Goal: Answer question/provide support: Share knowledge or assist other users

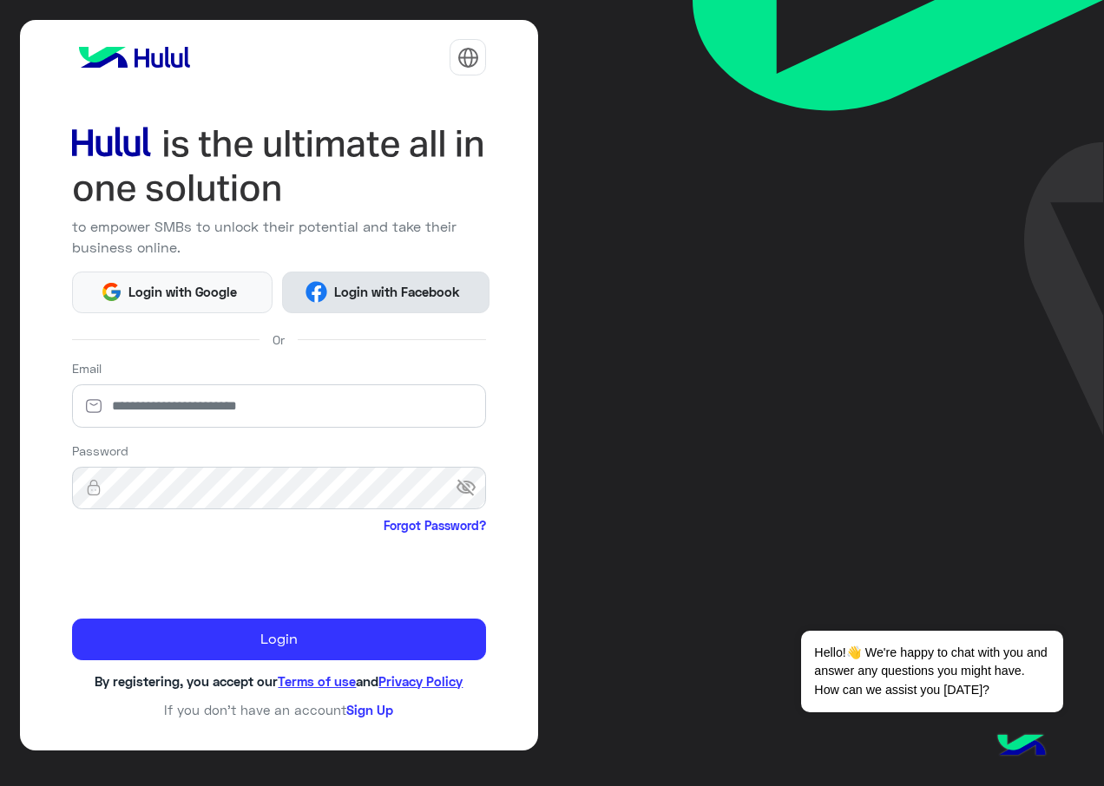
click at [287, 278] on button "Login with Facebook" at bounding box center [385, 293] width 207 height 42
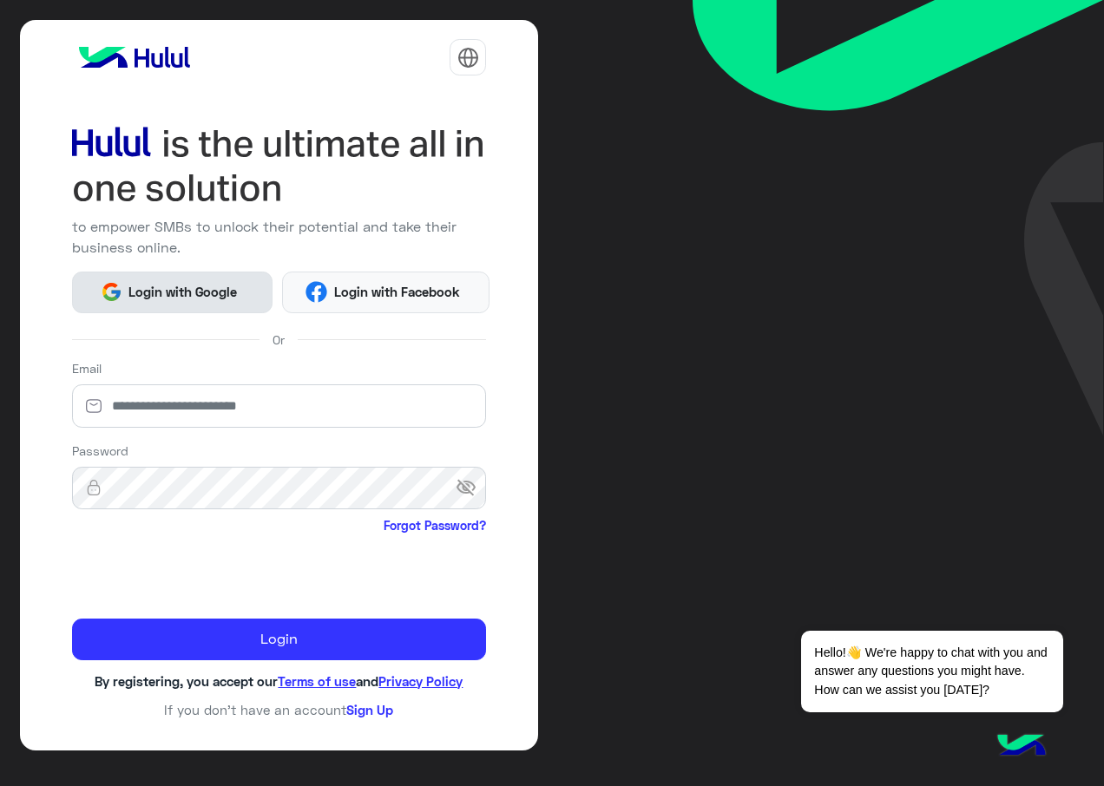
click at [213, 298] on span "Login with Google" at bounding box center [182, 292] width 121 height 20
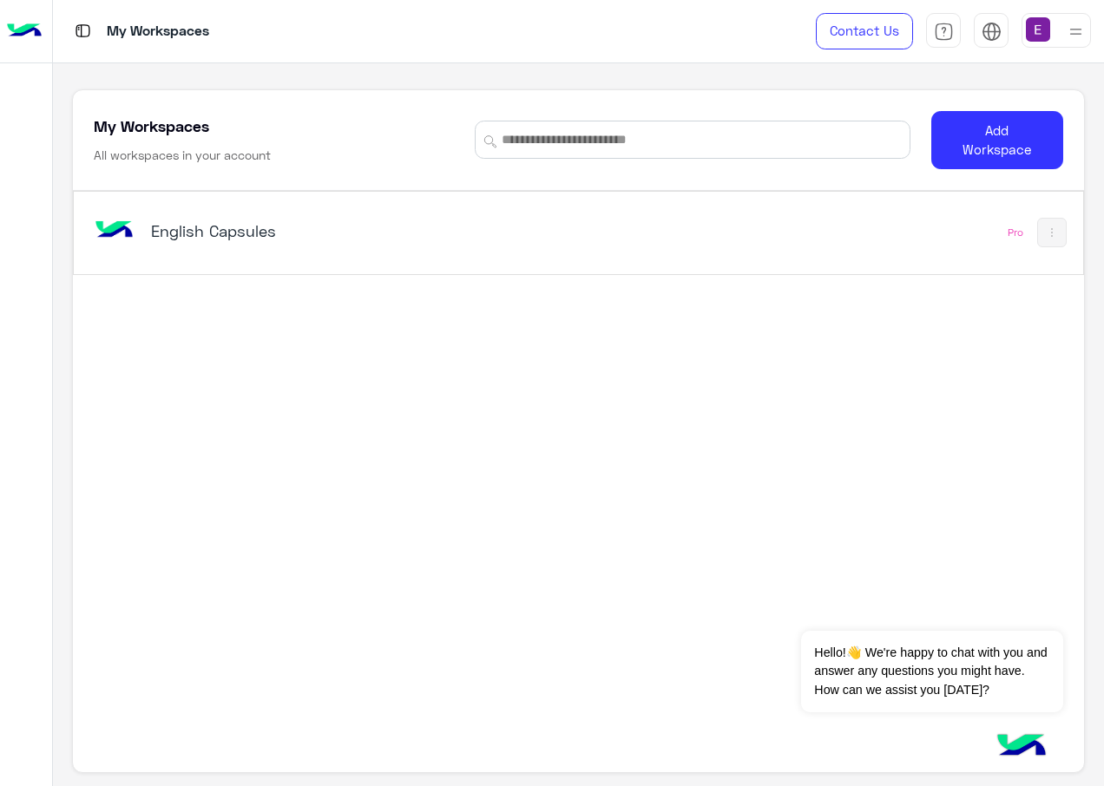
click at [216, 240] on h5 "English Capsules" at bounding box center [326, 230] width 351 height 21
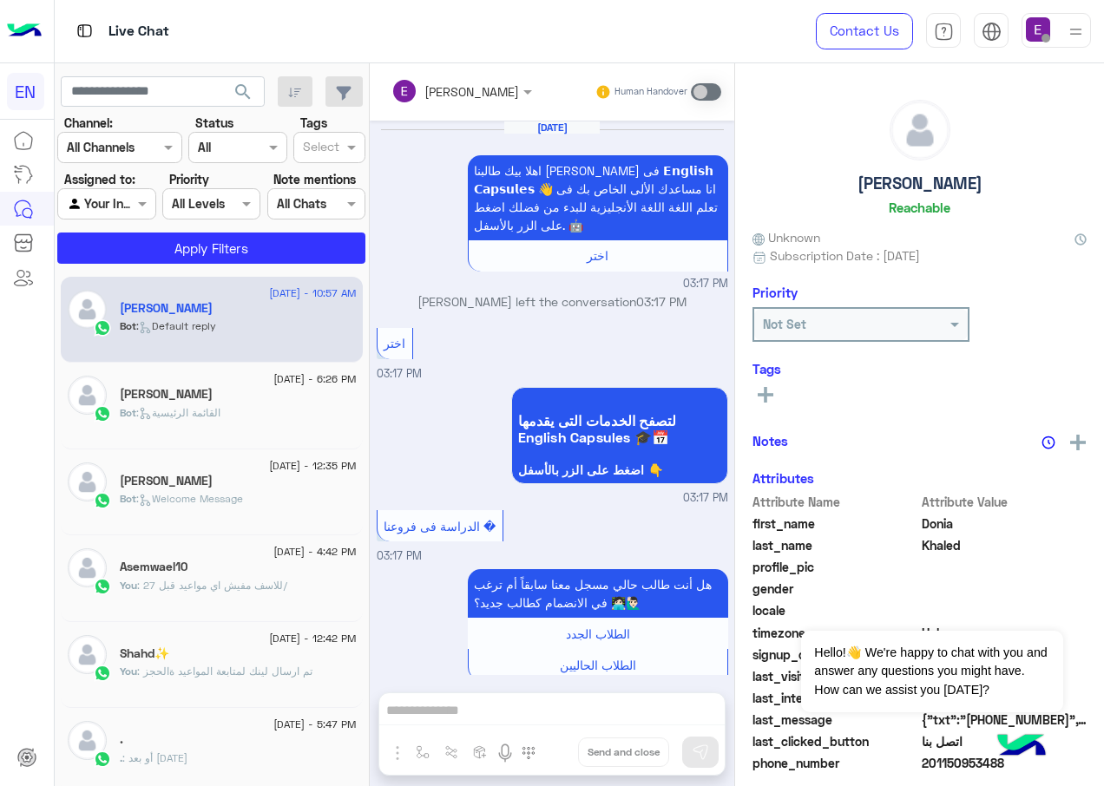
scroll to position [1623, 0]
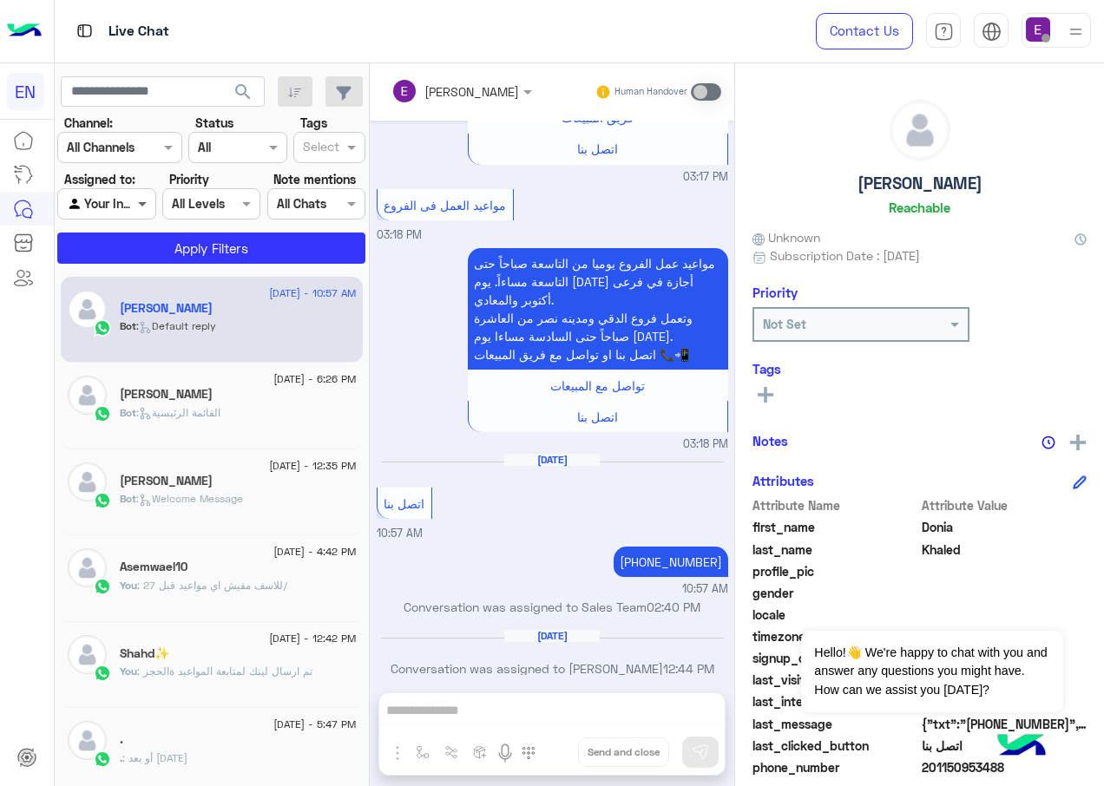
click at [136, 202] on span at bounding box center [145, 203] width 22 height 18
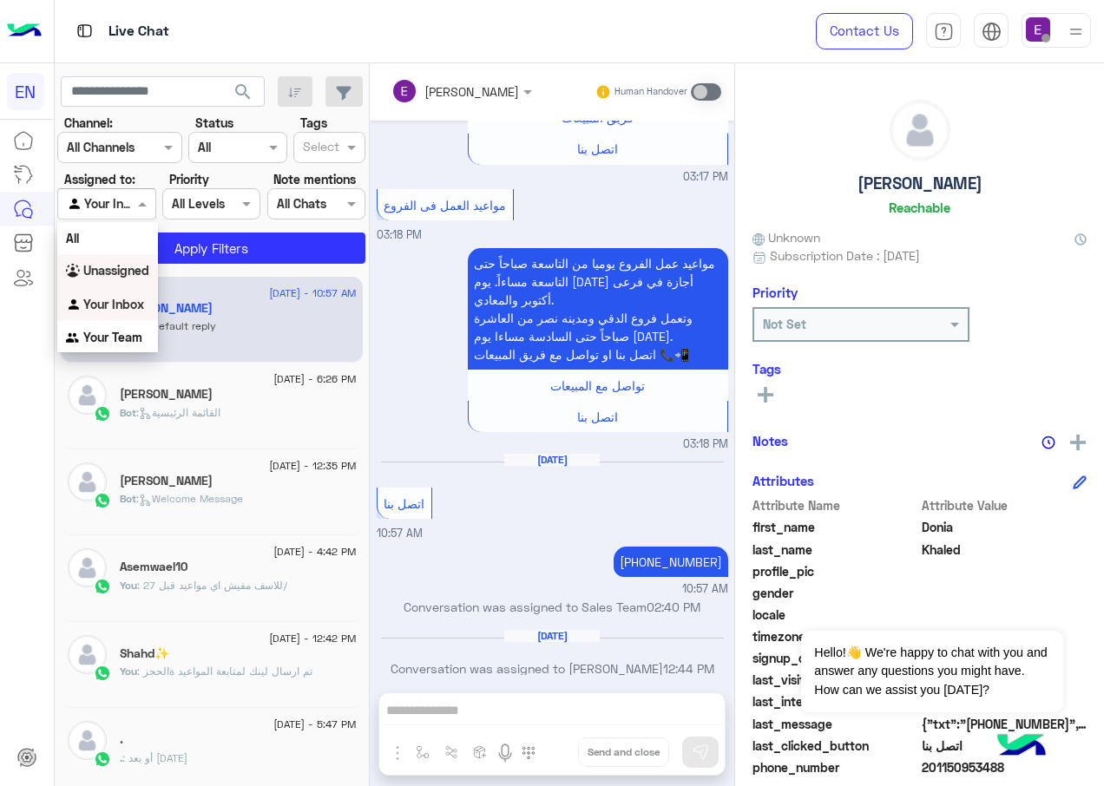
click at [135, 273] on b "Unassigned" at bounding box center [116, 270] width 66 height 15
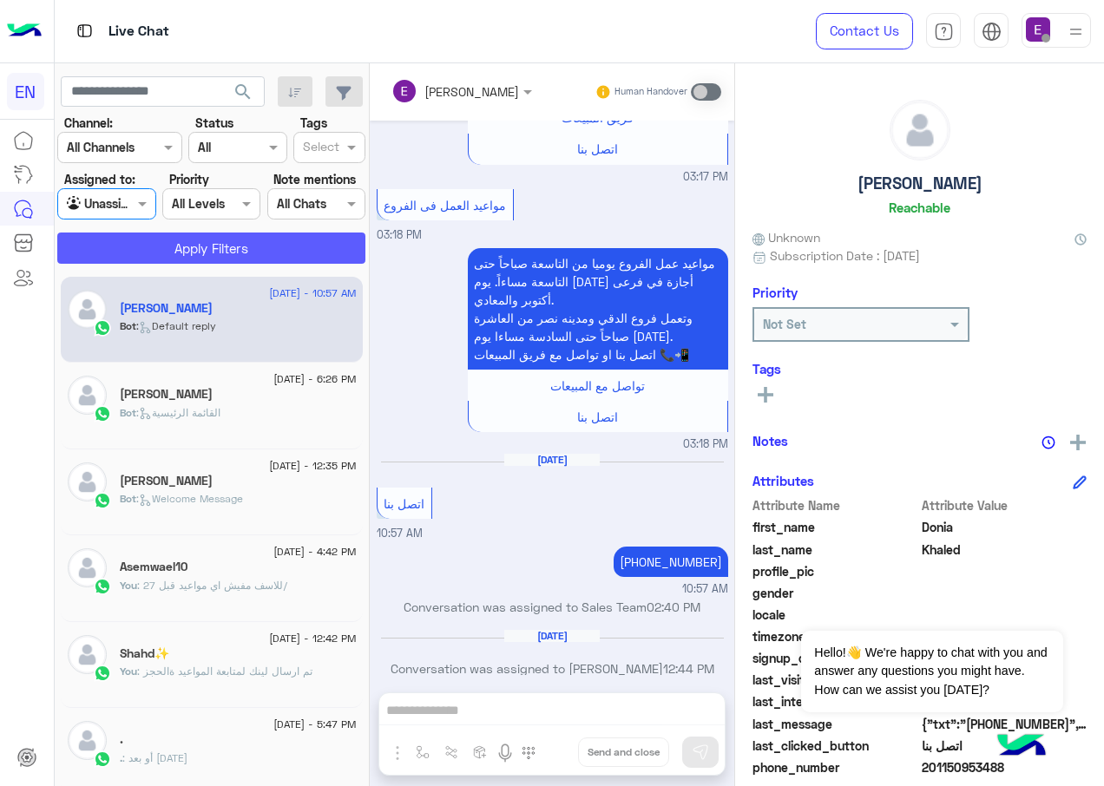
click at [217, 259] on button "Apply Filters" at bounding box center [211, 248] width 308 height 31
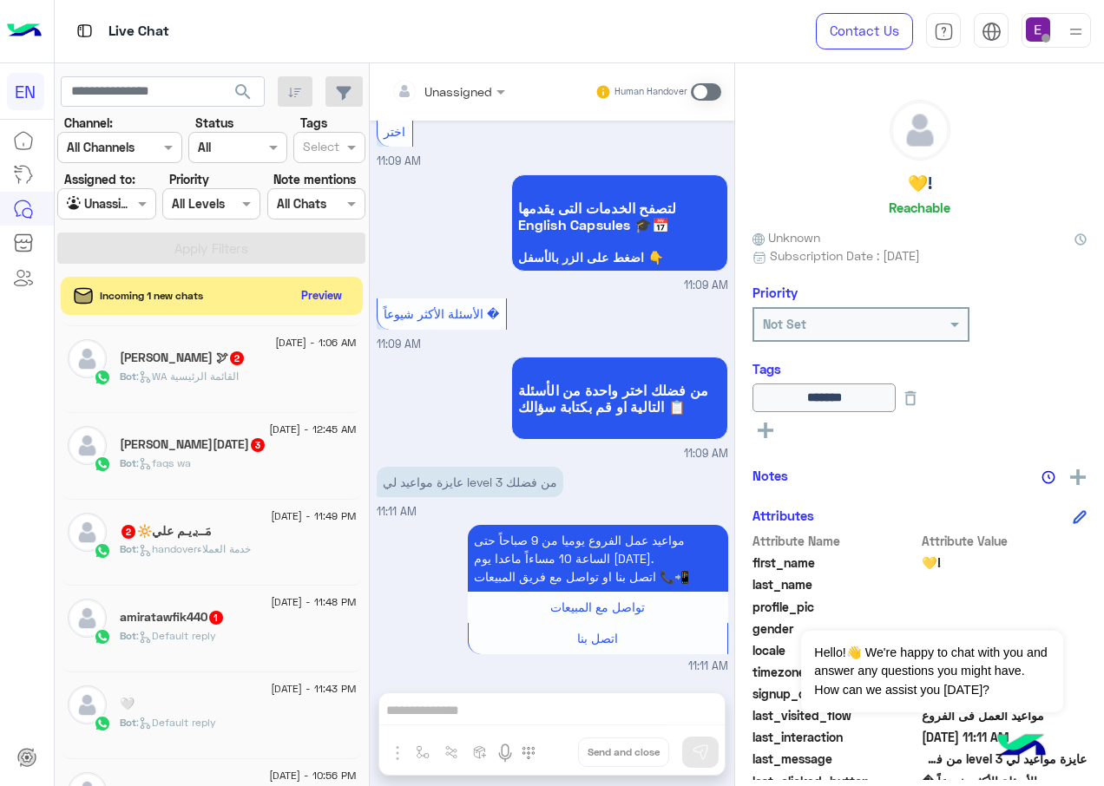
scroll to position [1215, 0]
click at [214, 613] on span "1" at bounding box center [216, 616] width 14 height 14
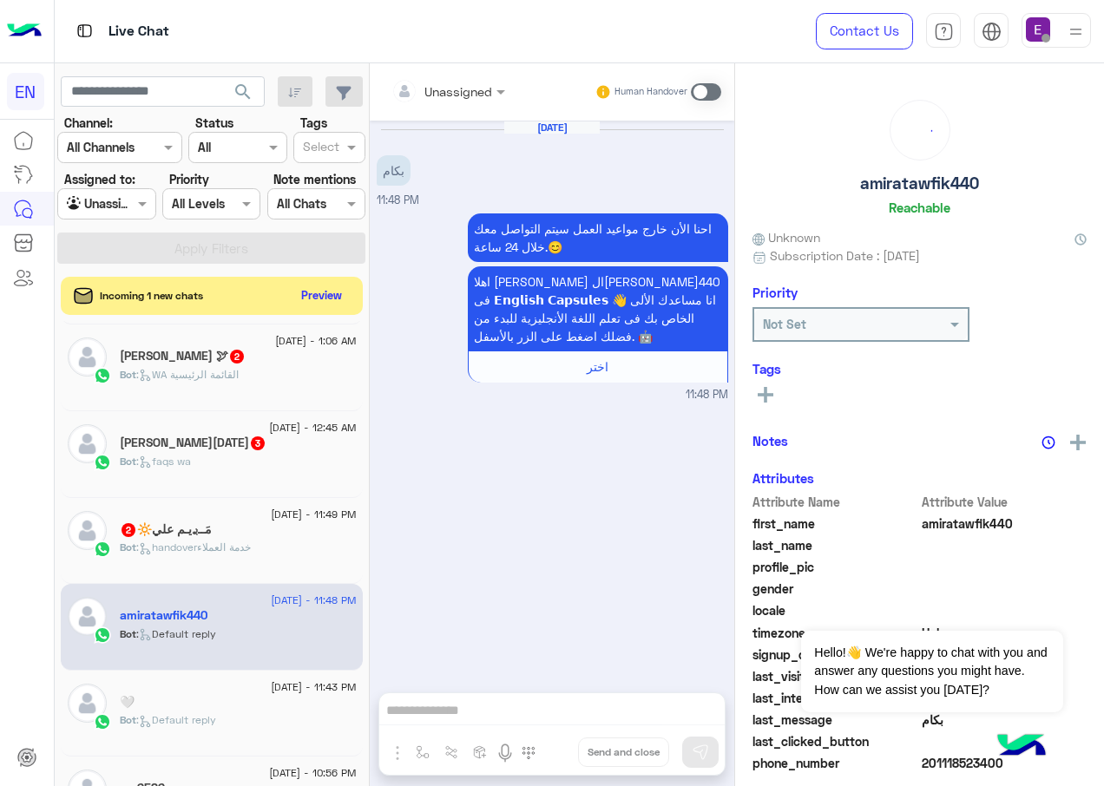
click at [463, 92] on div at bounding box center [448, 91] width 131 height 20
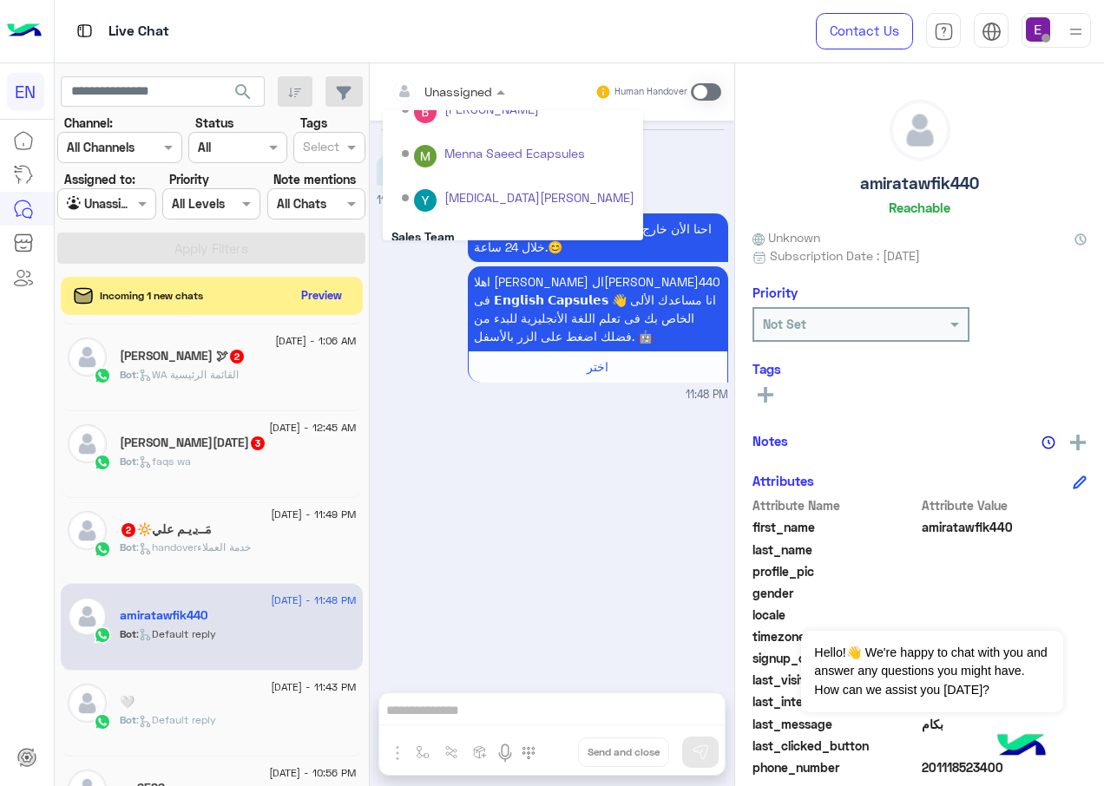
scroll to position [288, 0]
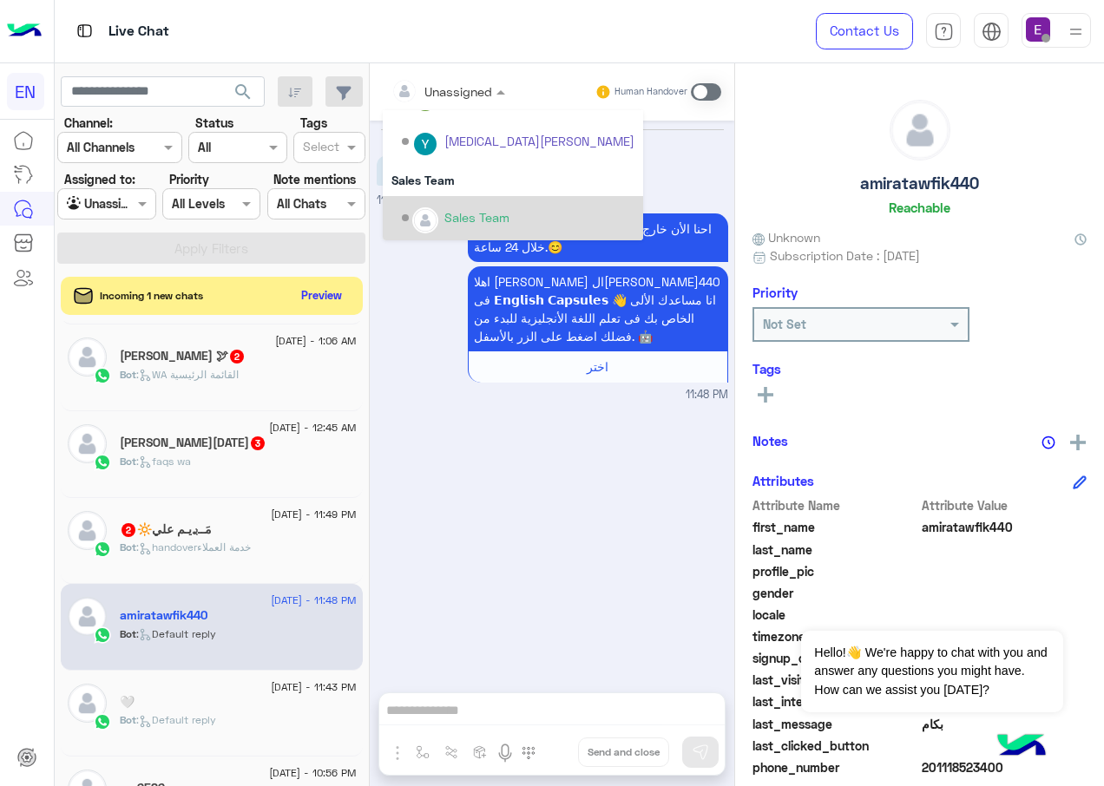
click at [473, 217] on div "Sales Team" at bounding box center [476, 217] width 65 height 18
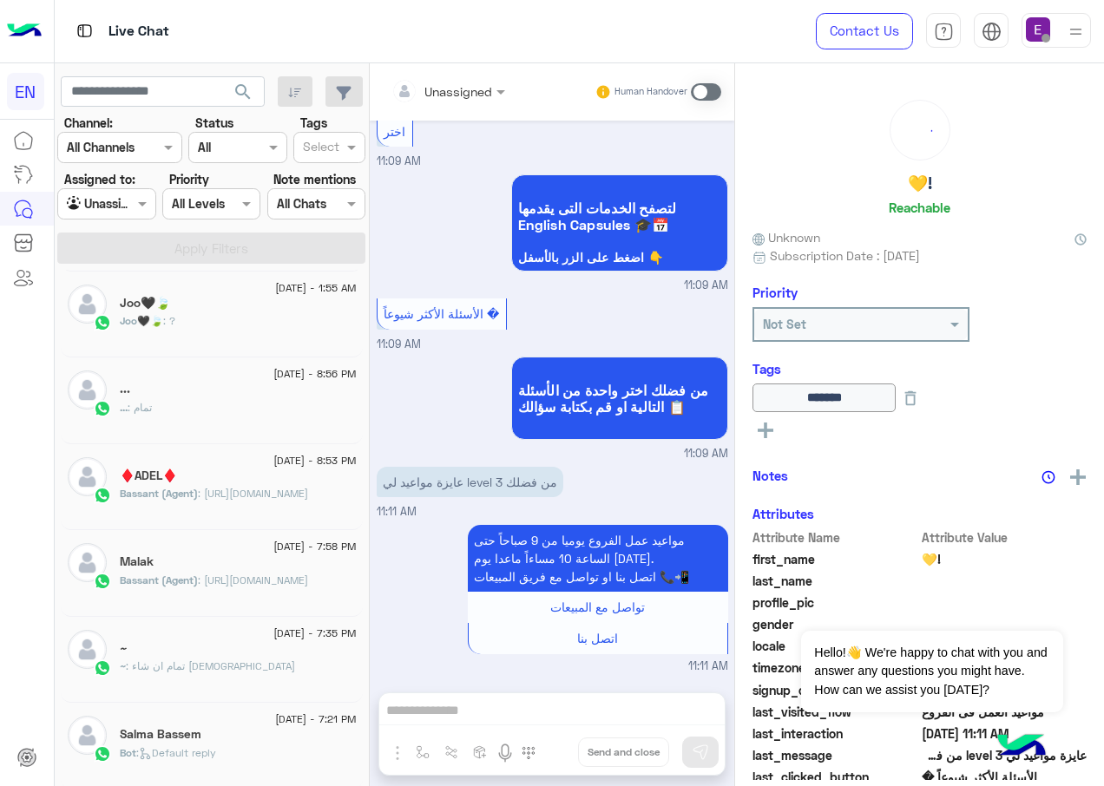
scroll to position [9, 0]
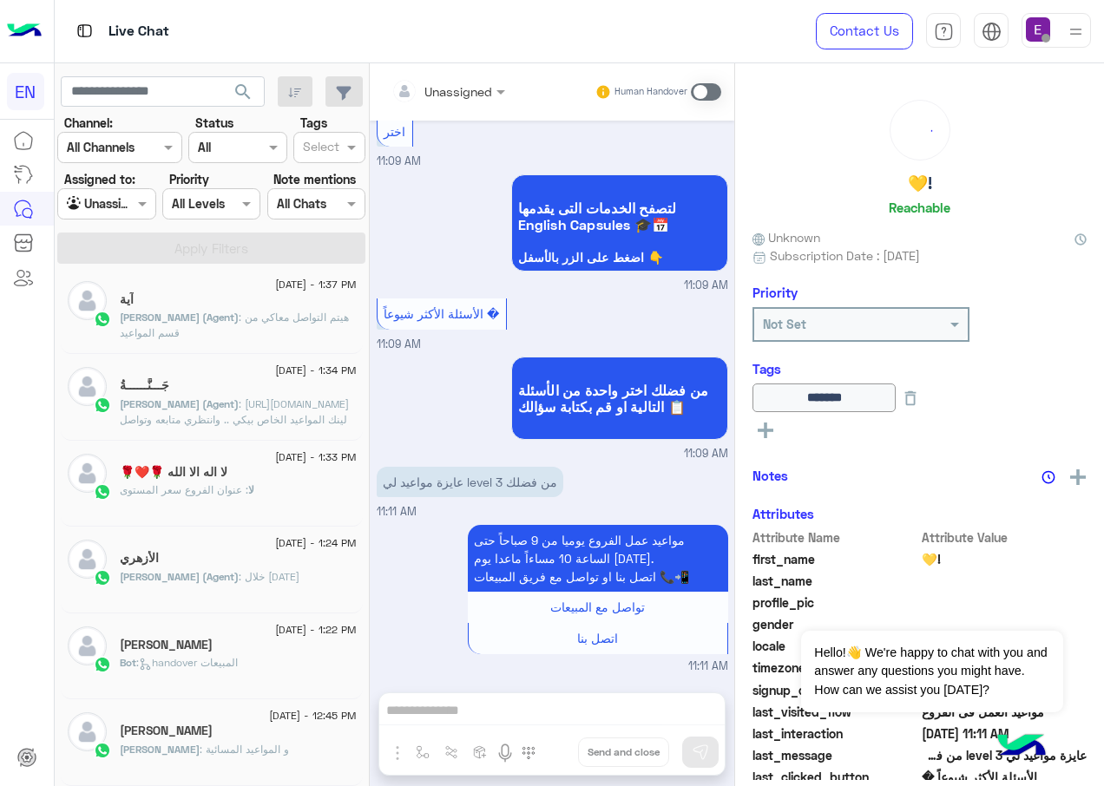
click at [204, 557] on div "الأزهري" at bounding box center [238, 560] width 237 height 18
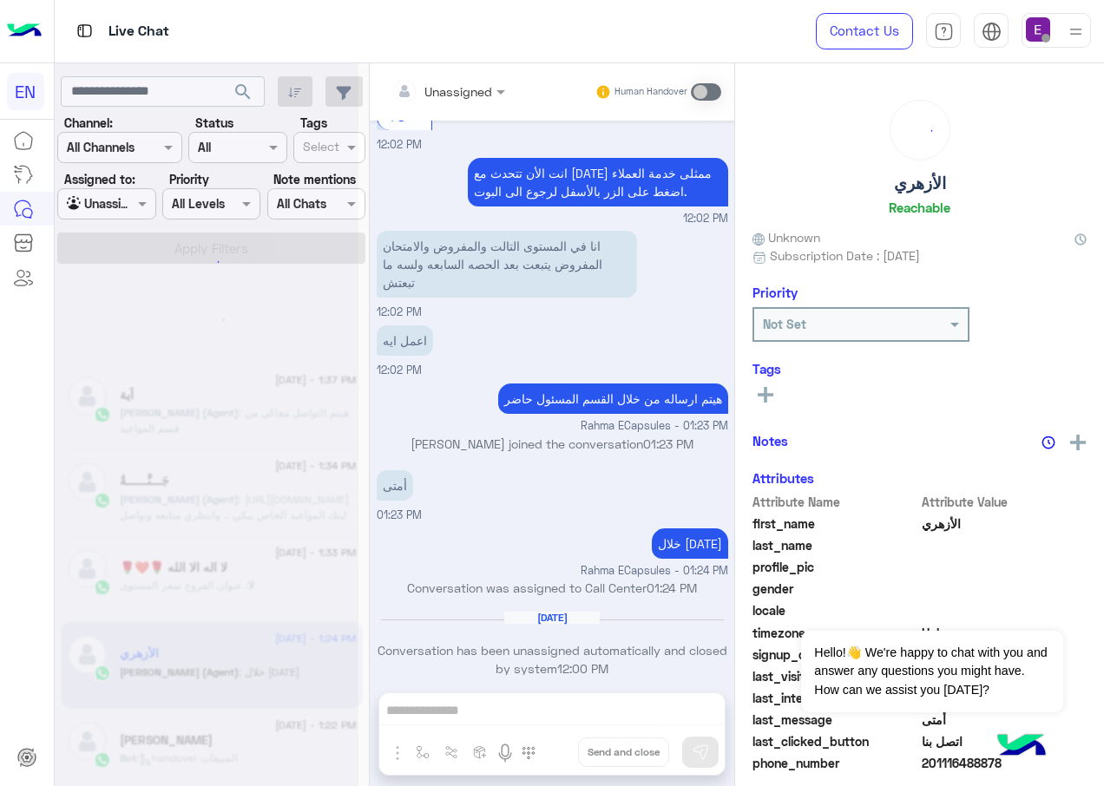
scroll to position [9, 0]
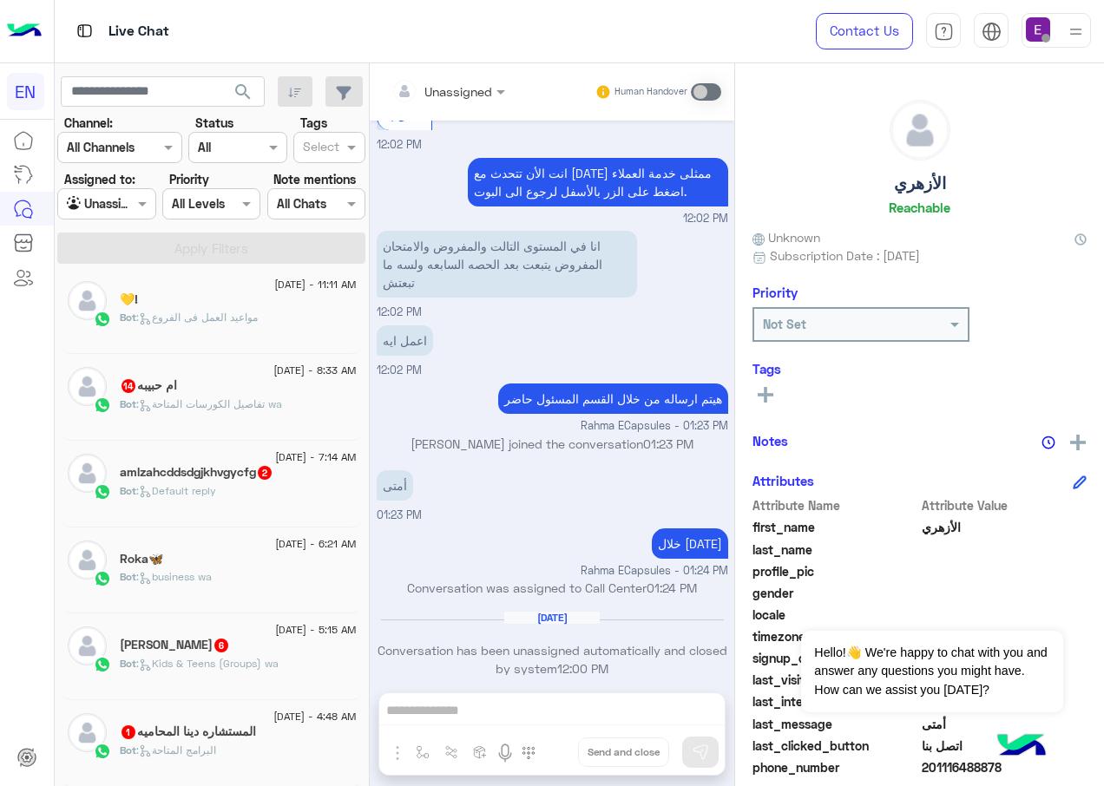
click at [247, 644] on div "Sarah Hisham 6" at bounding box center [238, 647] width 237 height 18
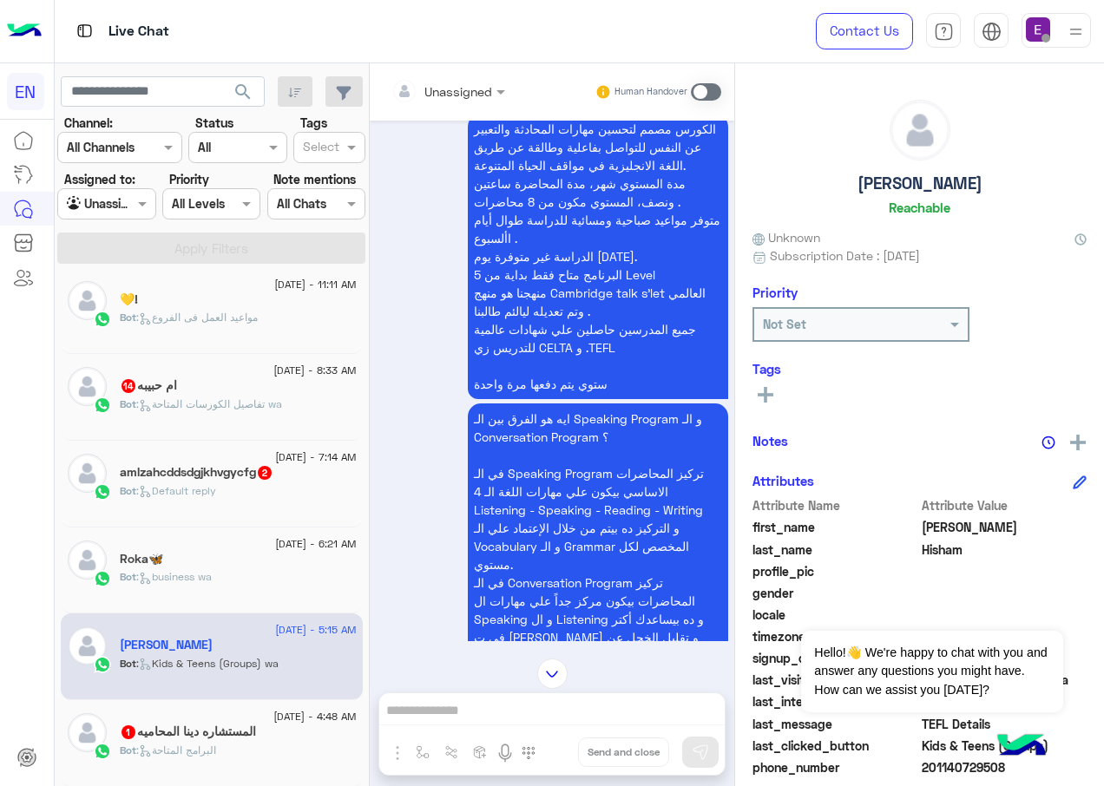
scroll to position [3118, 0]
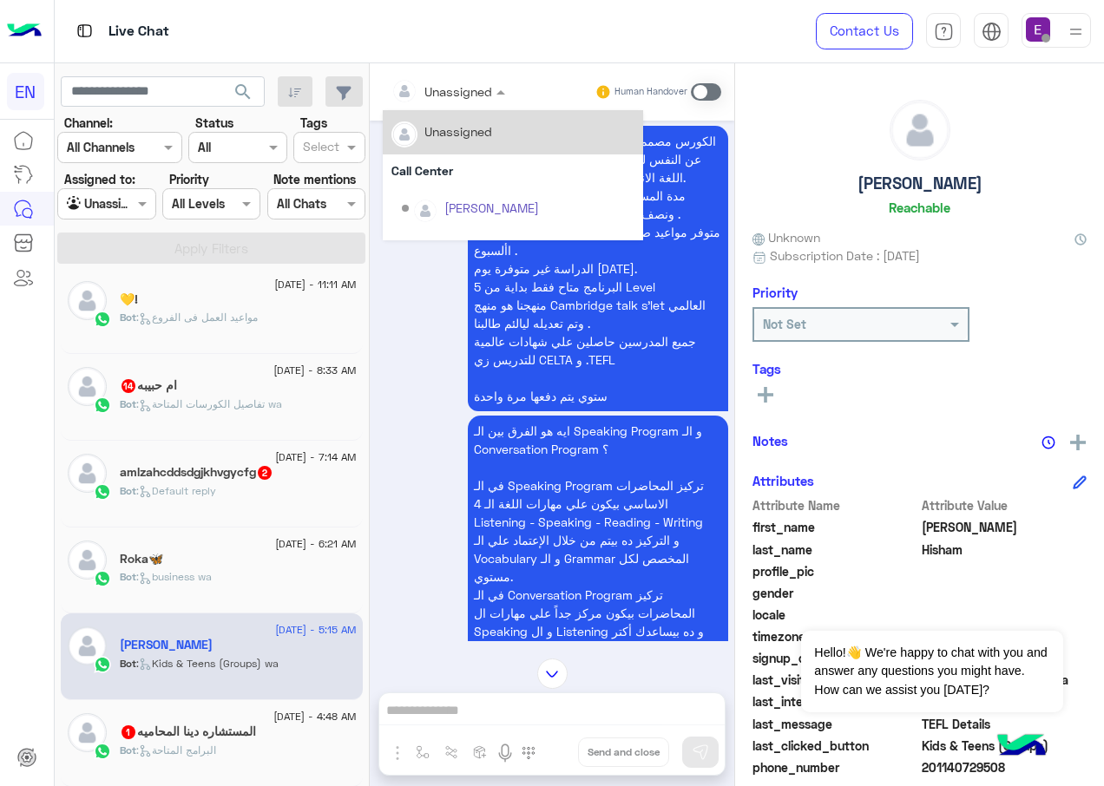
click at [439, 97] on input "text" at bounding box center [426, 91] width 70 height 18
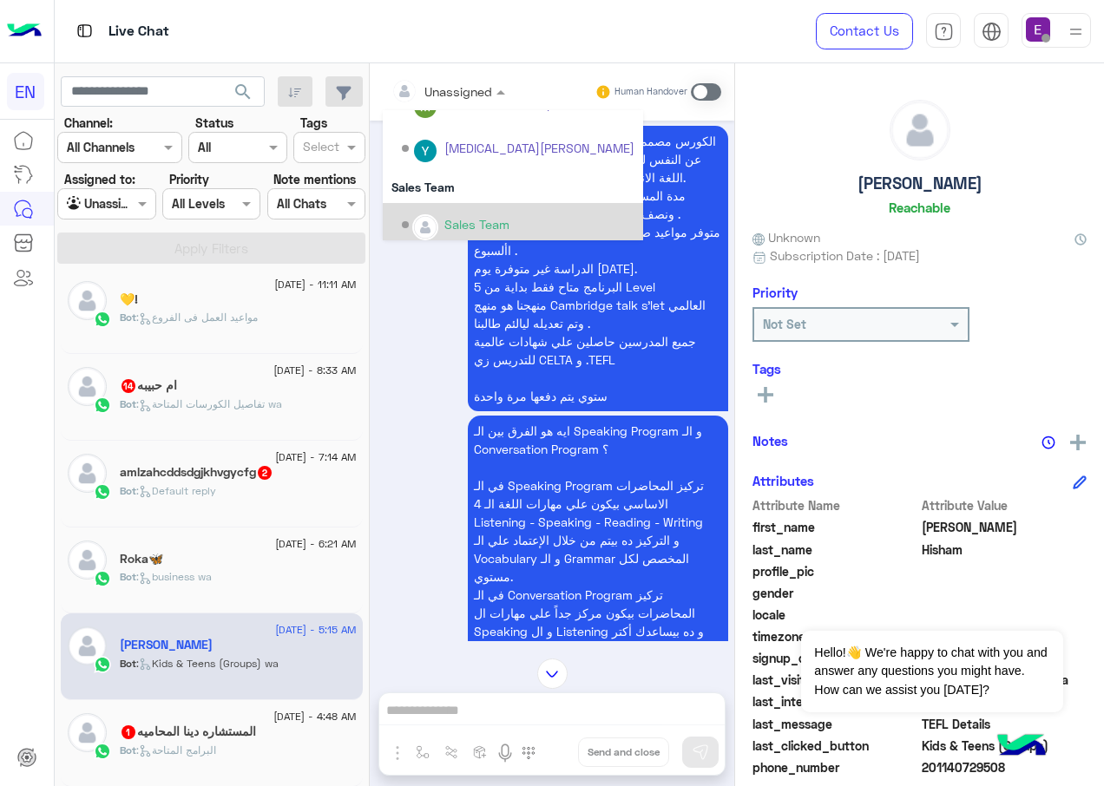
scroll to position [288, 0]
click at [499, 203] on div "Sales Team" at bounding box center [518, 218] width 233 height 30
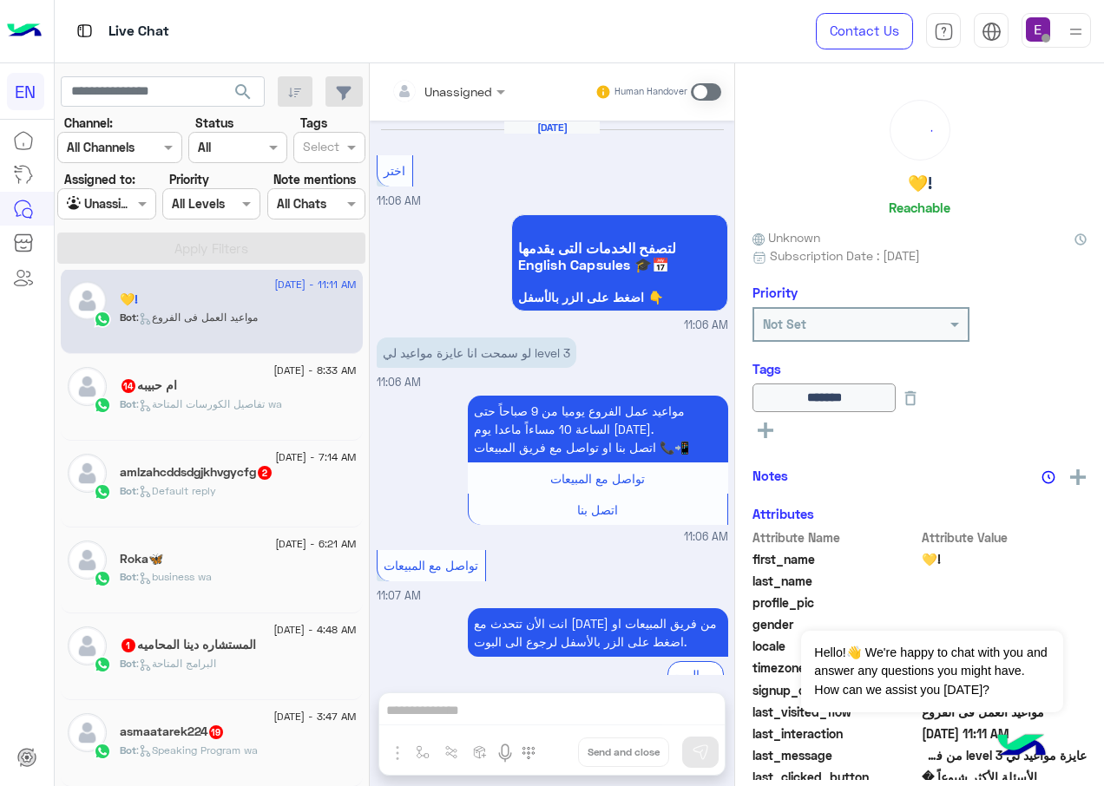
scroll to position [1083, 0]
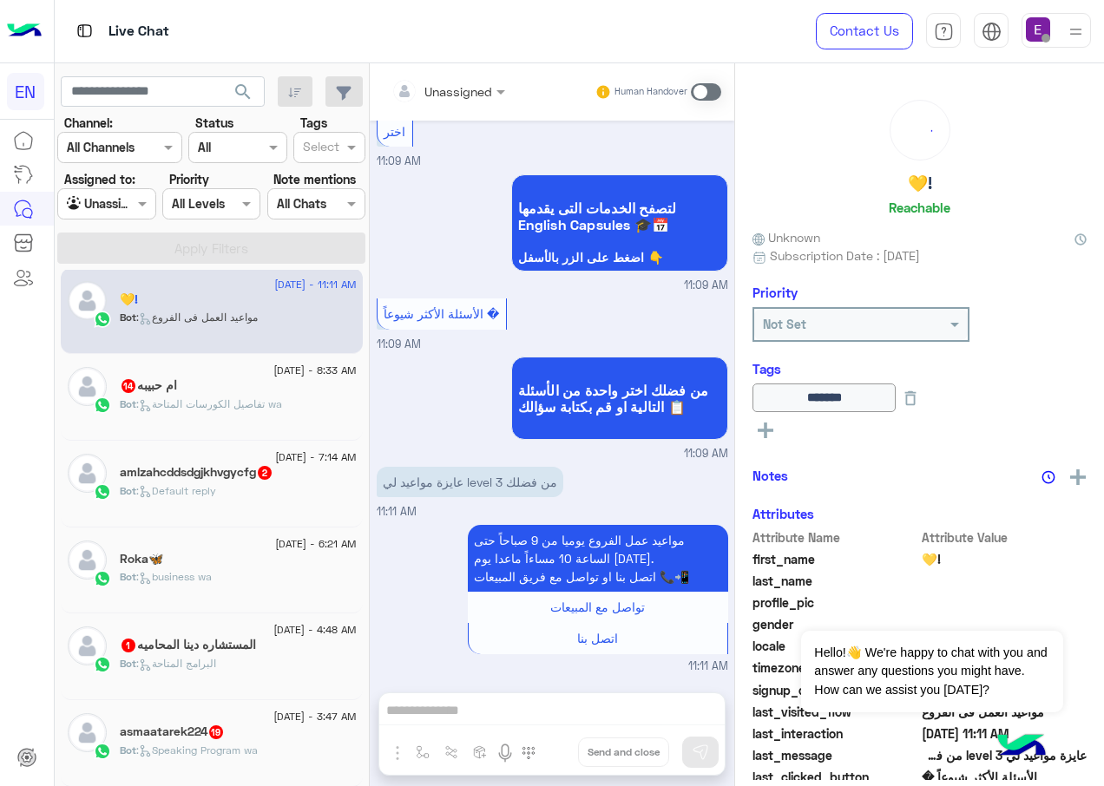
click at [253, 752] on span ": Speaking Program wa" at bounding box center [196, 750] width 121 height 13
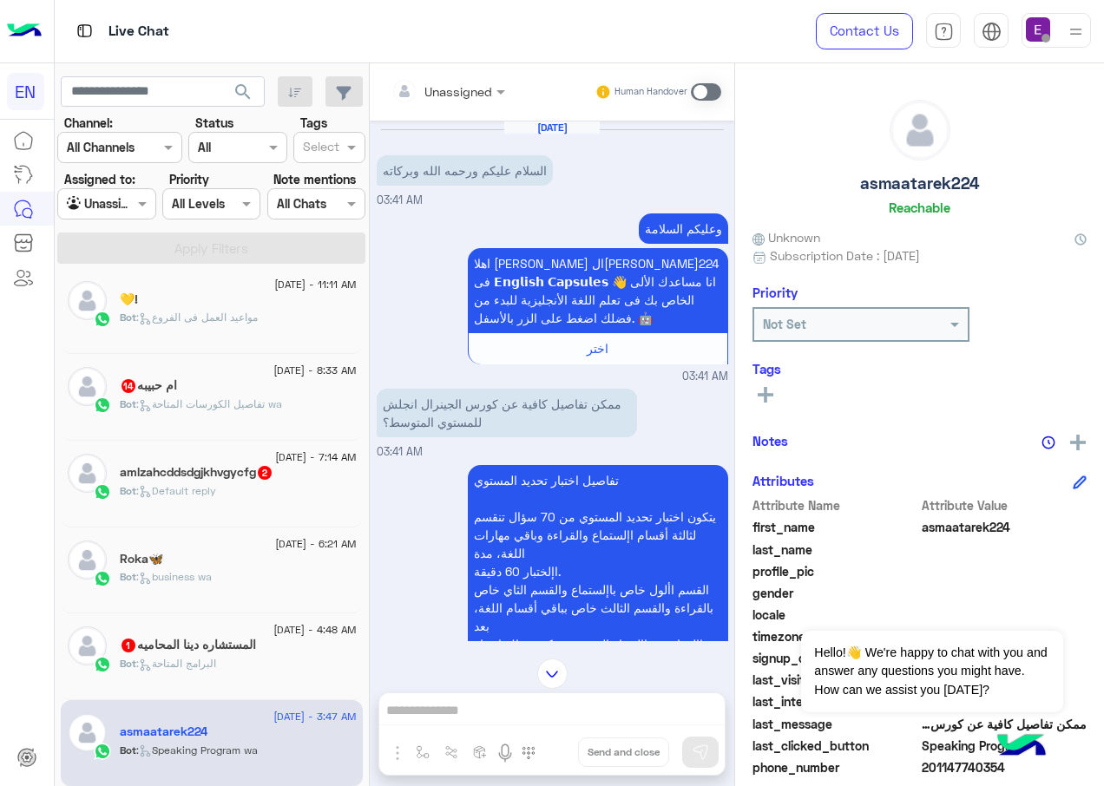
scroll to position [3830, 0]
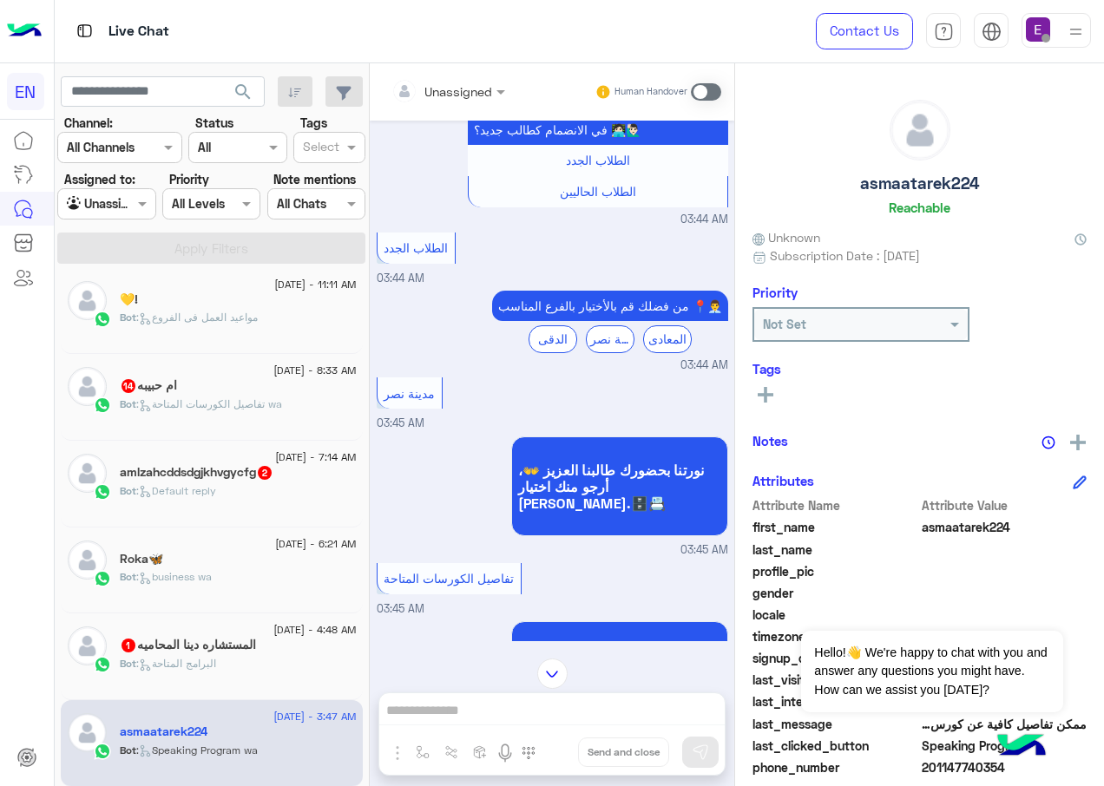
click at [445, 85] on input "text" at bounding box center [426, 91] width 70 height 18
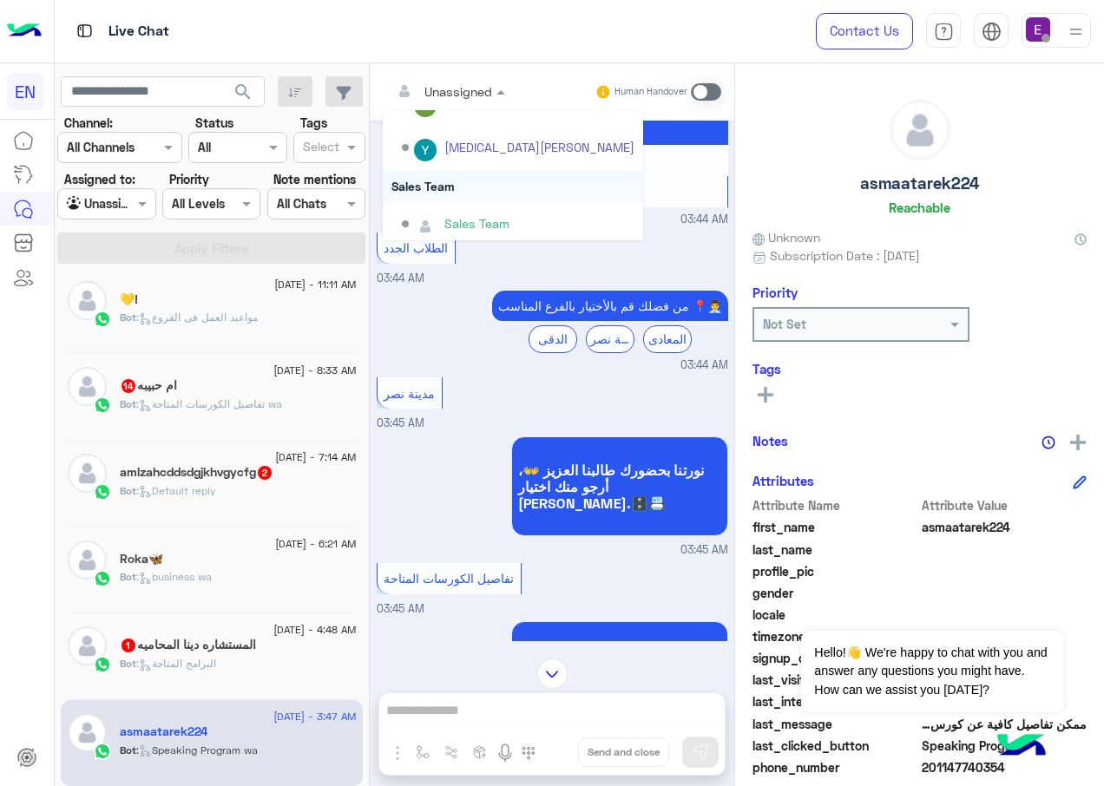
scroll to position [288, 0]
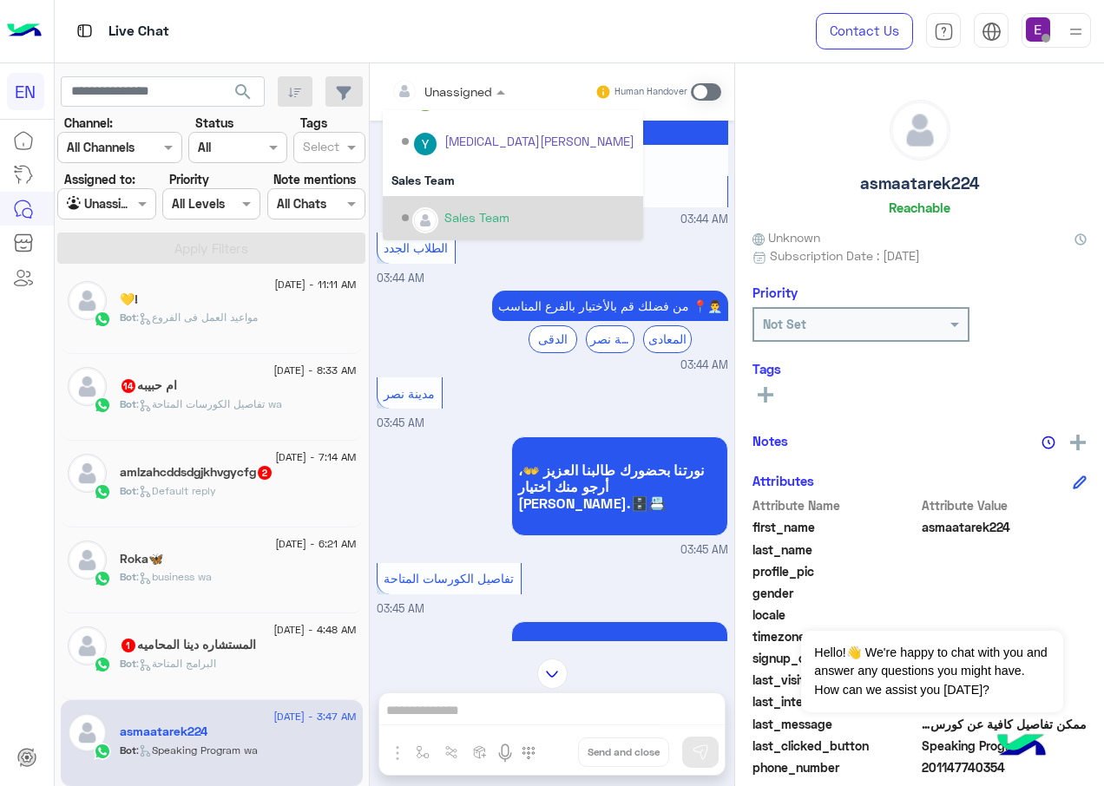
click at [450, 216] on div "Sales Team" at bounding box center [476, 217] width 65 height 18
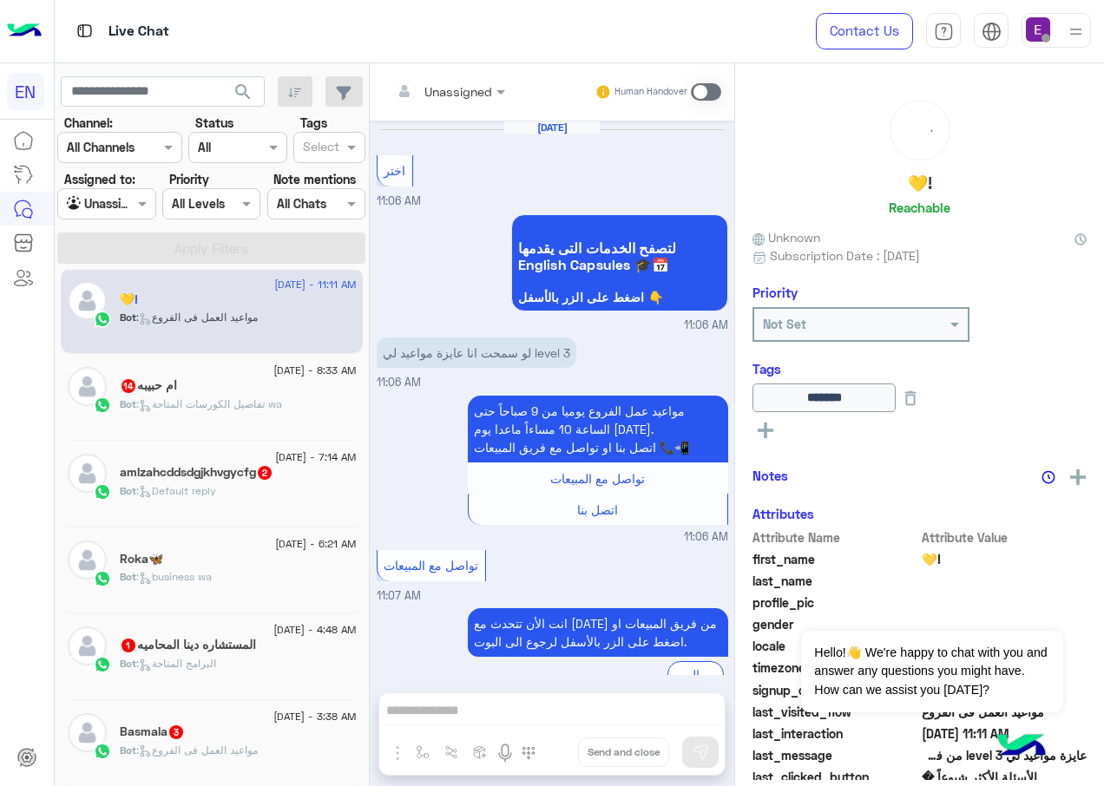
scroll to position [1083, 0]
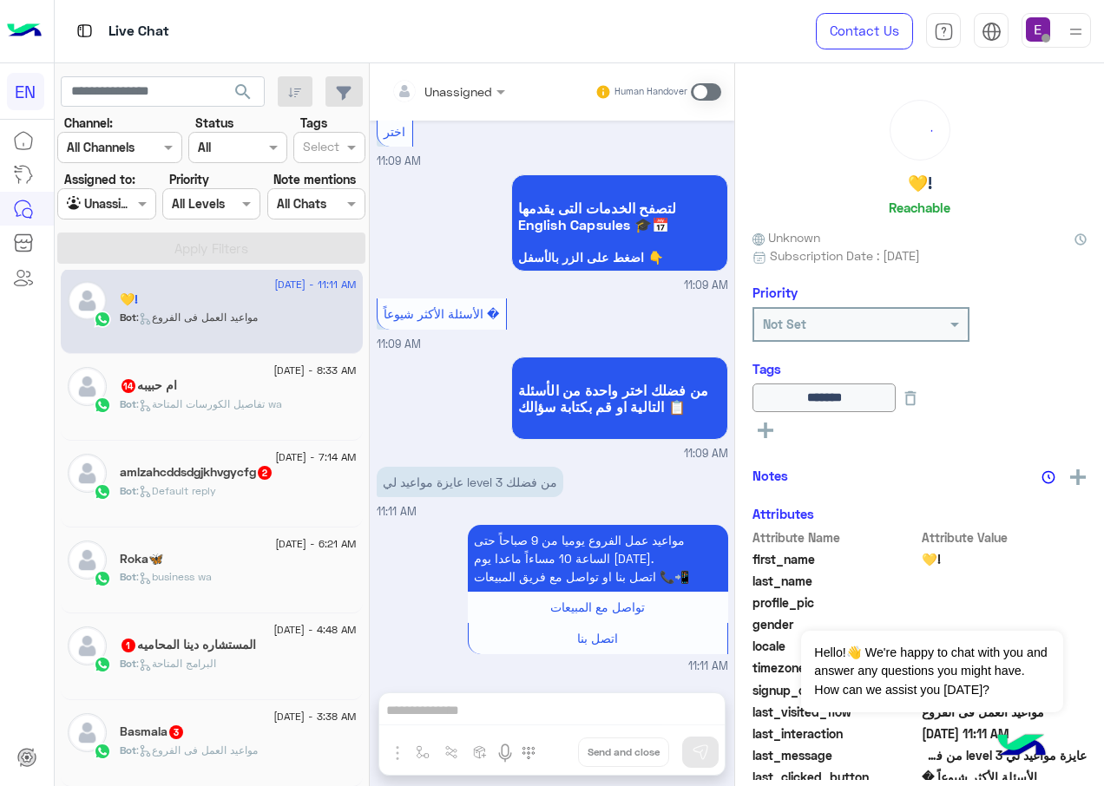
click at [224, 740] on div "Basmala 3" at bounding box center [238, 734] width 237 height 18
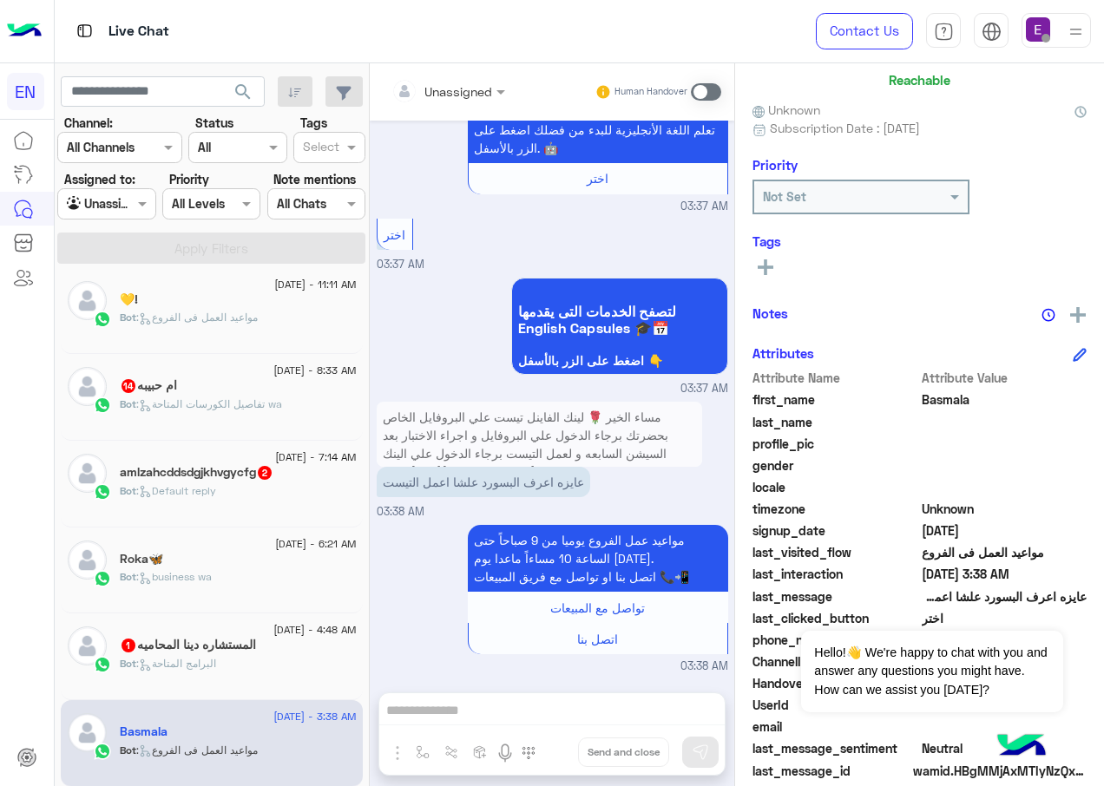
scroll to position [148, 0]
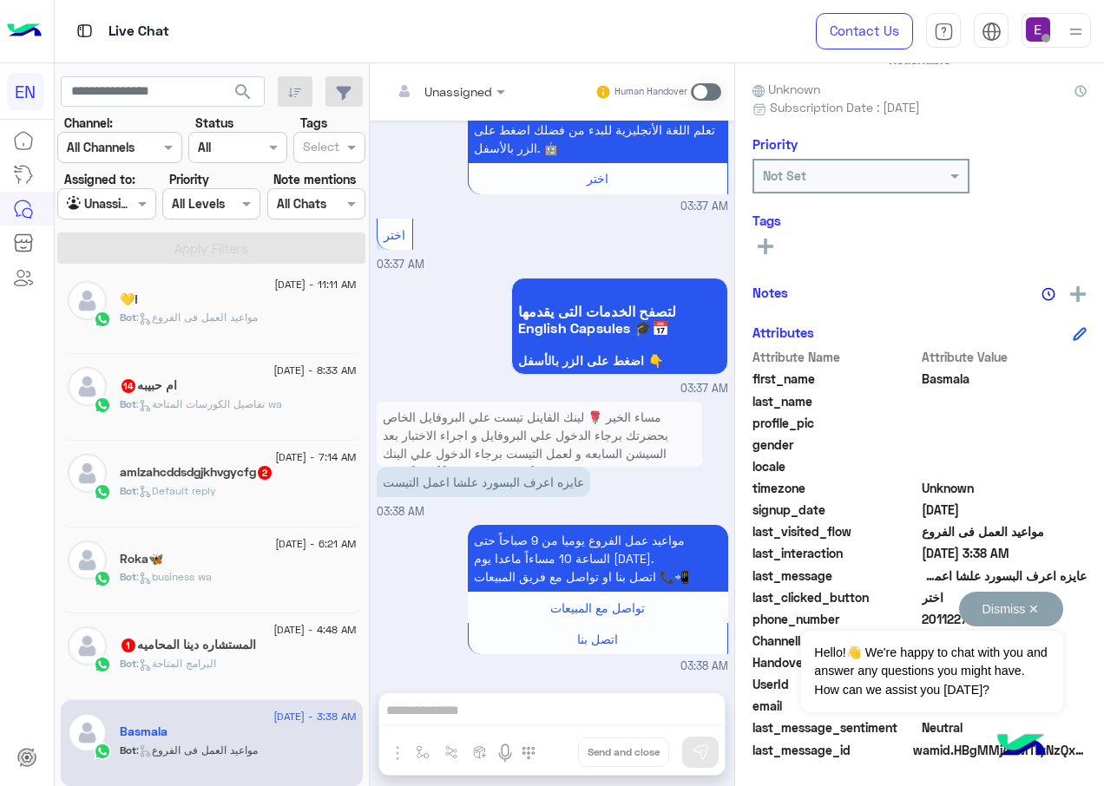
click at [1041, 606] on button "Dismiss ✕" at bounding box center [1011, 609] width 104 height 35
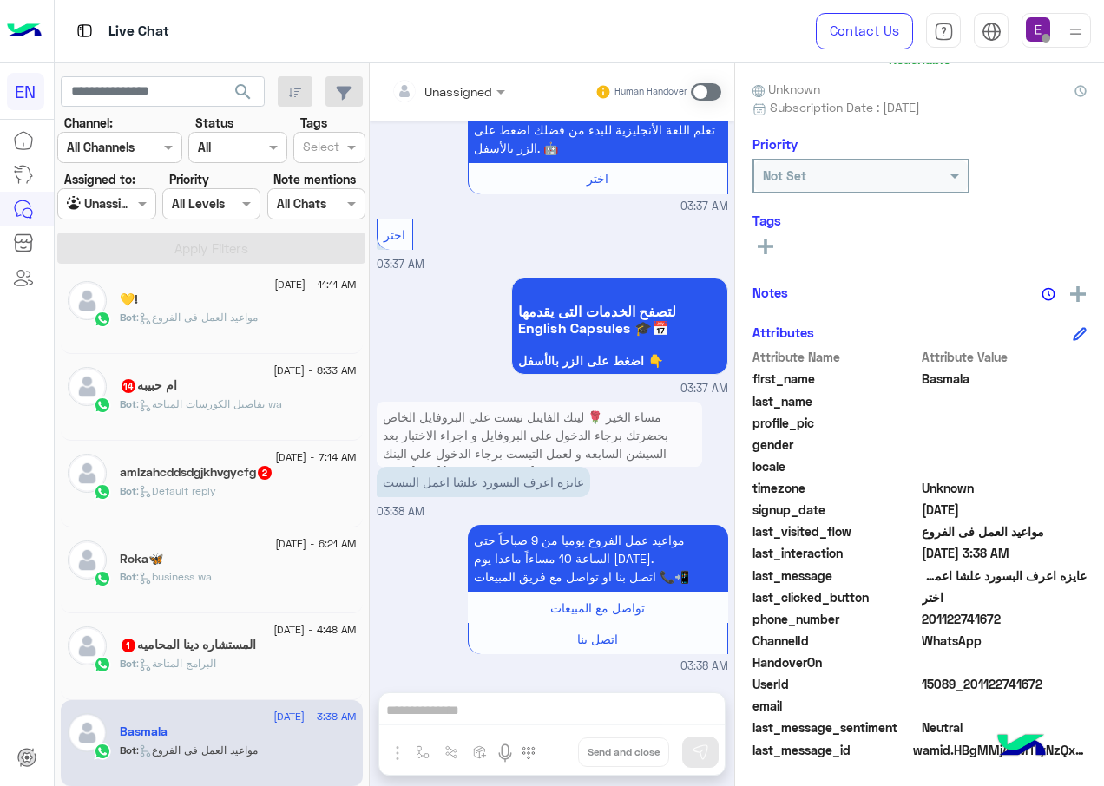
drag, startPoint x: 1017, startPoint y: 616, endPoint x: 926, endPoint y: 623, distance: 91.4
click at [926, 623] on span "201122741672" at bounding box center [1005, 619] width 166 height 18
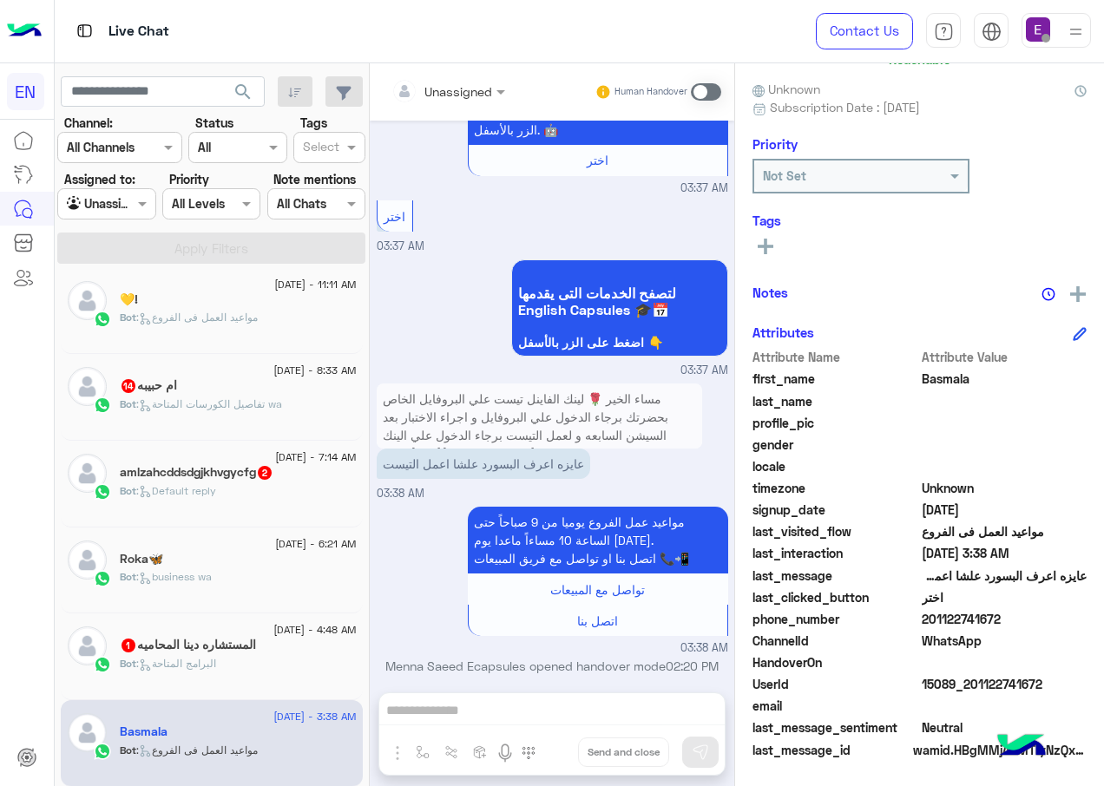
scroll to position [0, 0]
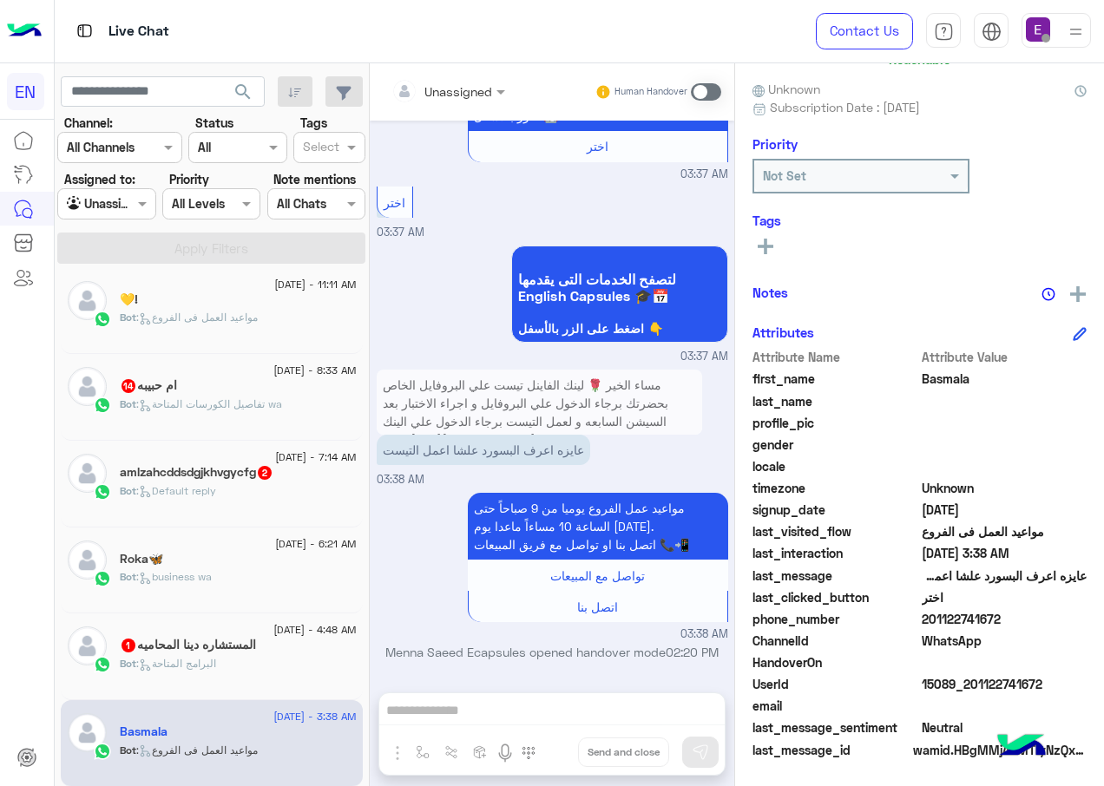
copy span "01122741672"
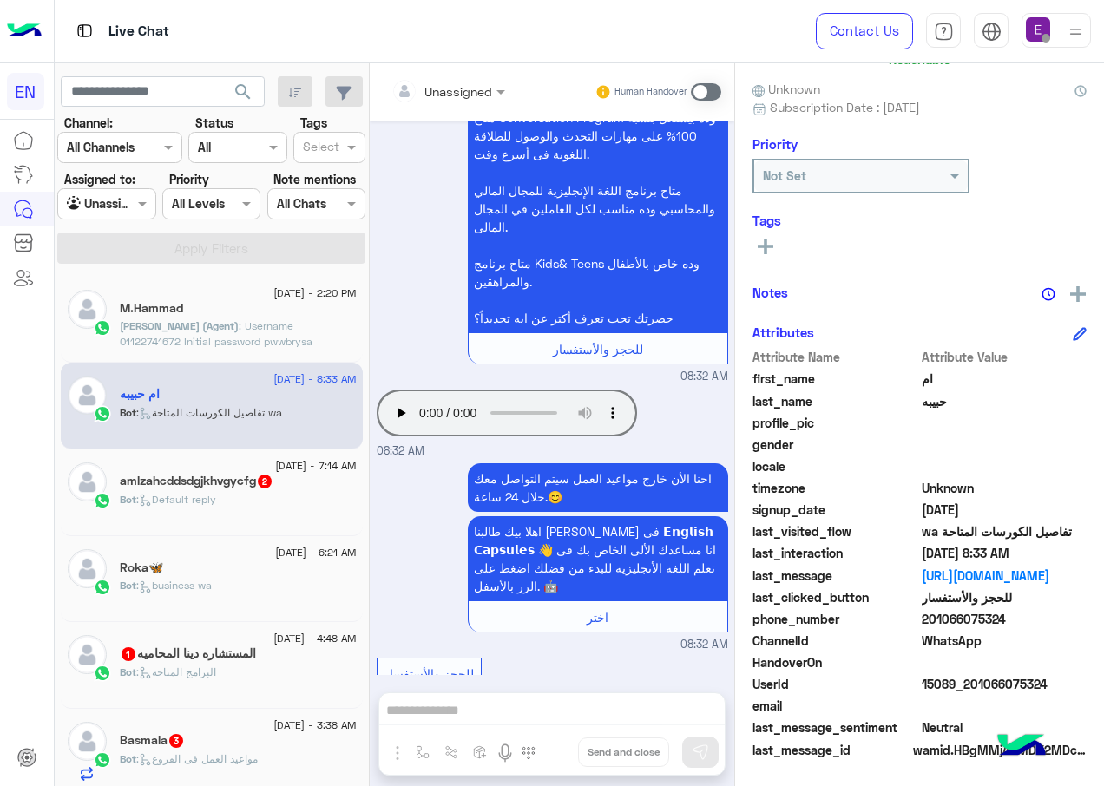
scroll to position [3480, 0]
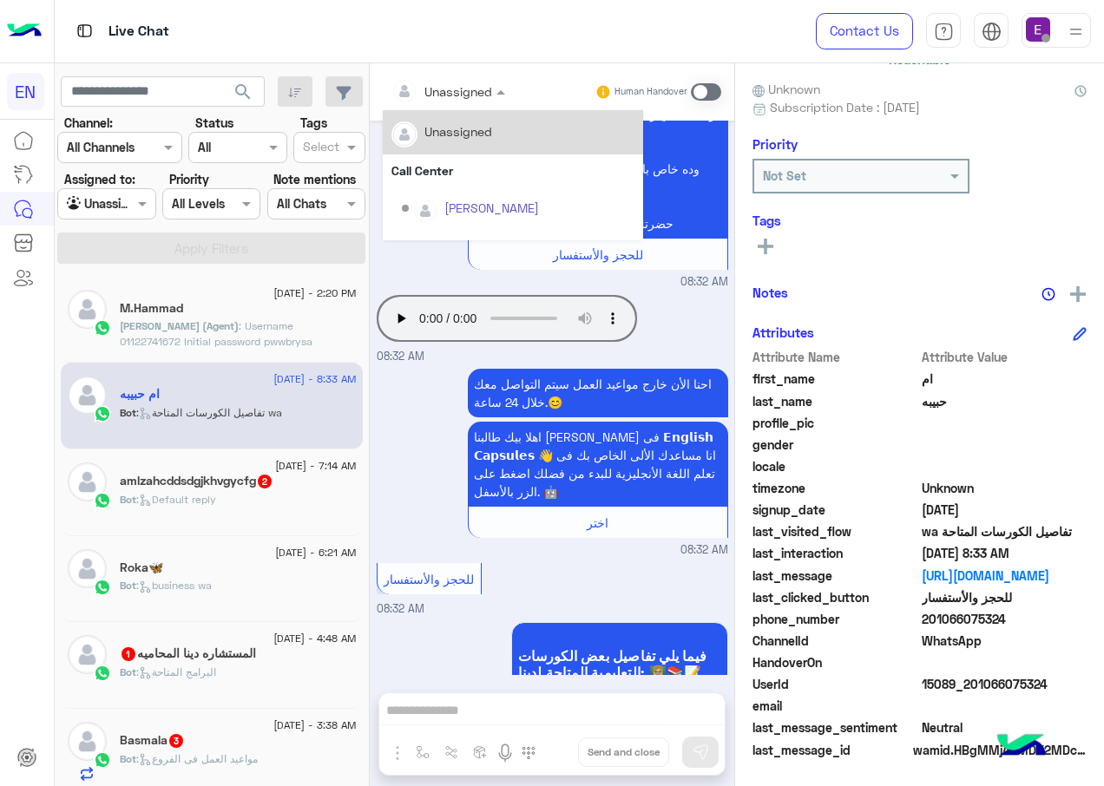
click at [436, 102] on div "Unassigned" at bounding box center [441, 91] width 101 height 35
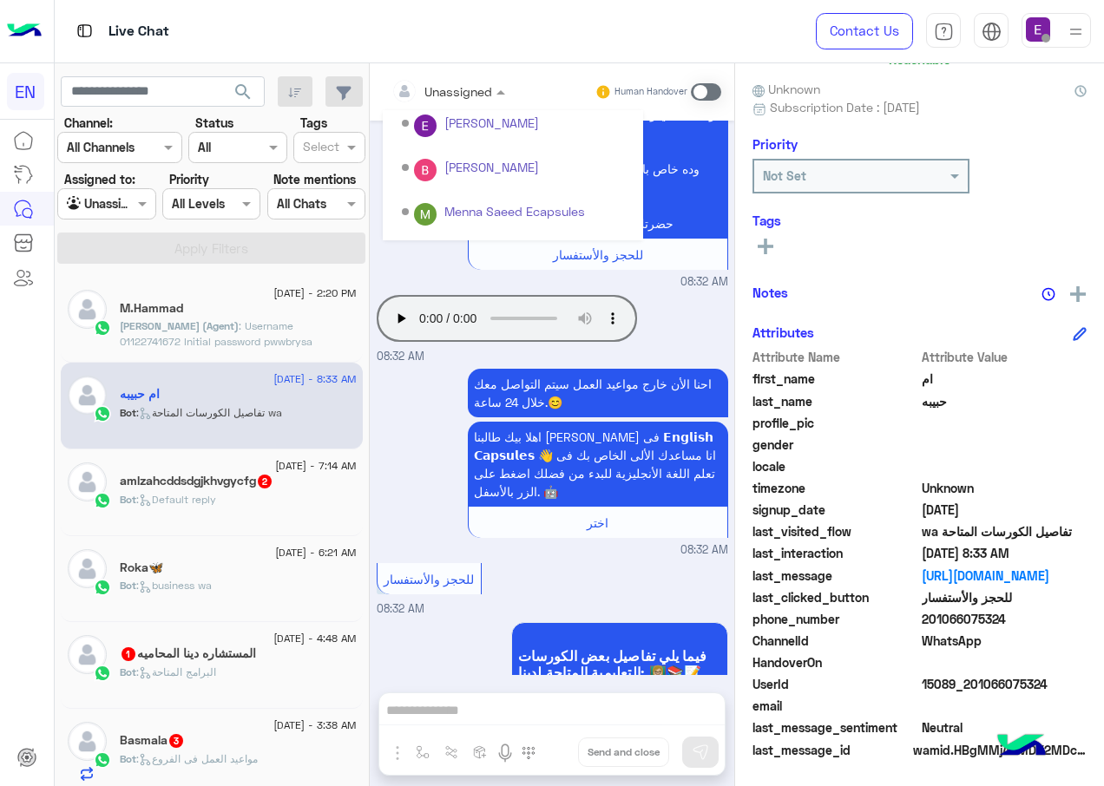
scroll to position [288, 0]
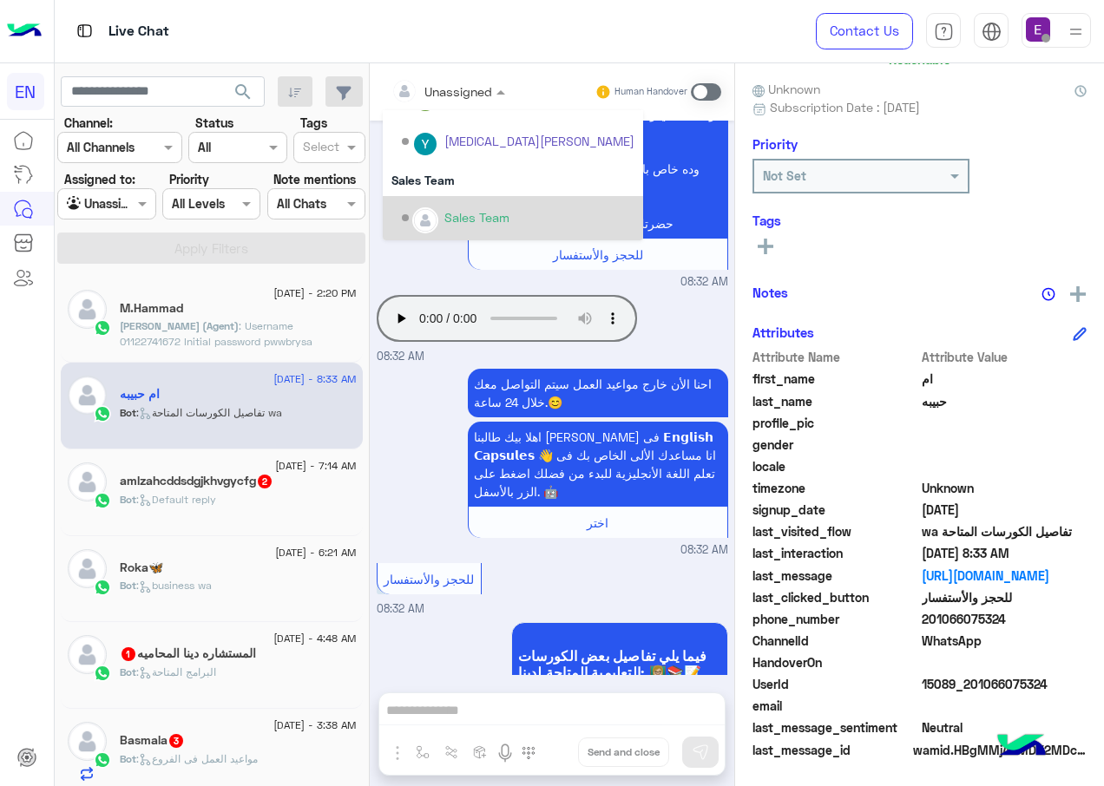
click at [437, 227] on div "Options list" at bounding box center [425, 220] width 26 height 26
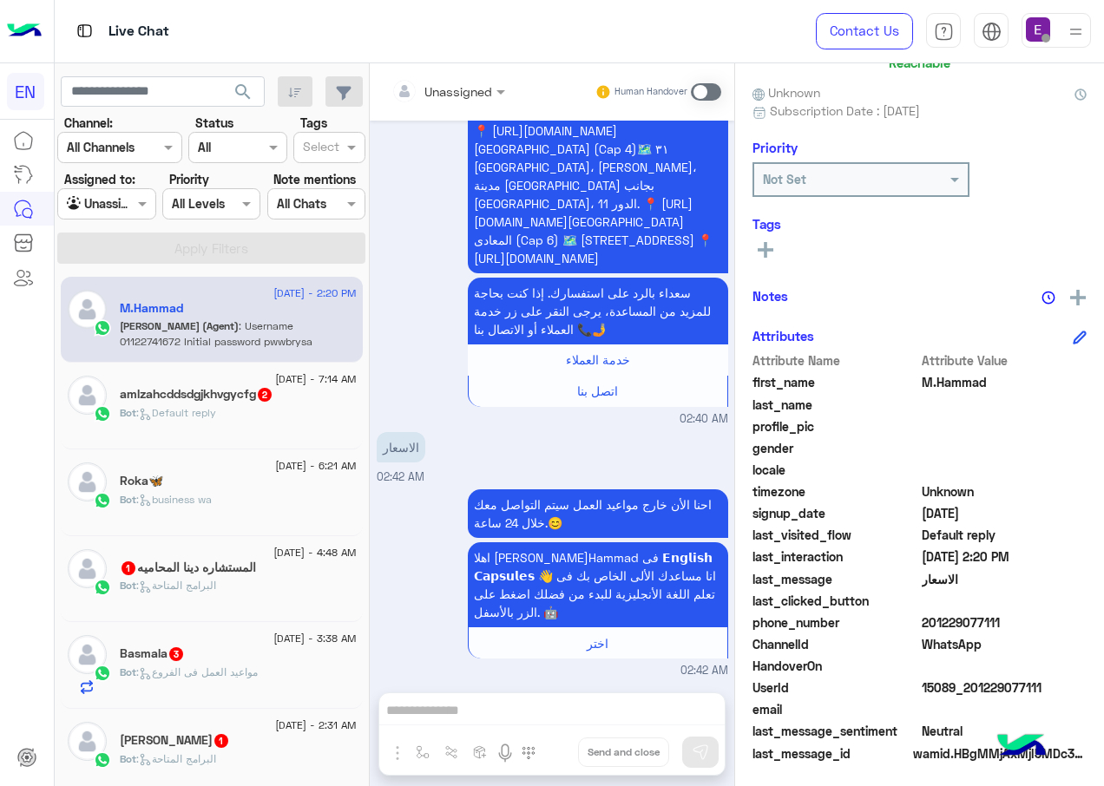
scroll to position [148, 0]
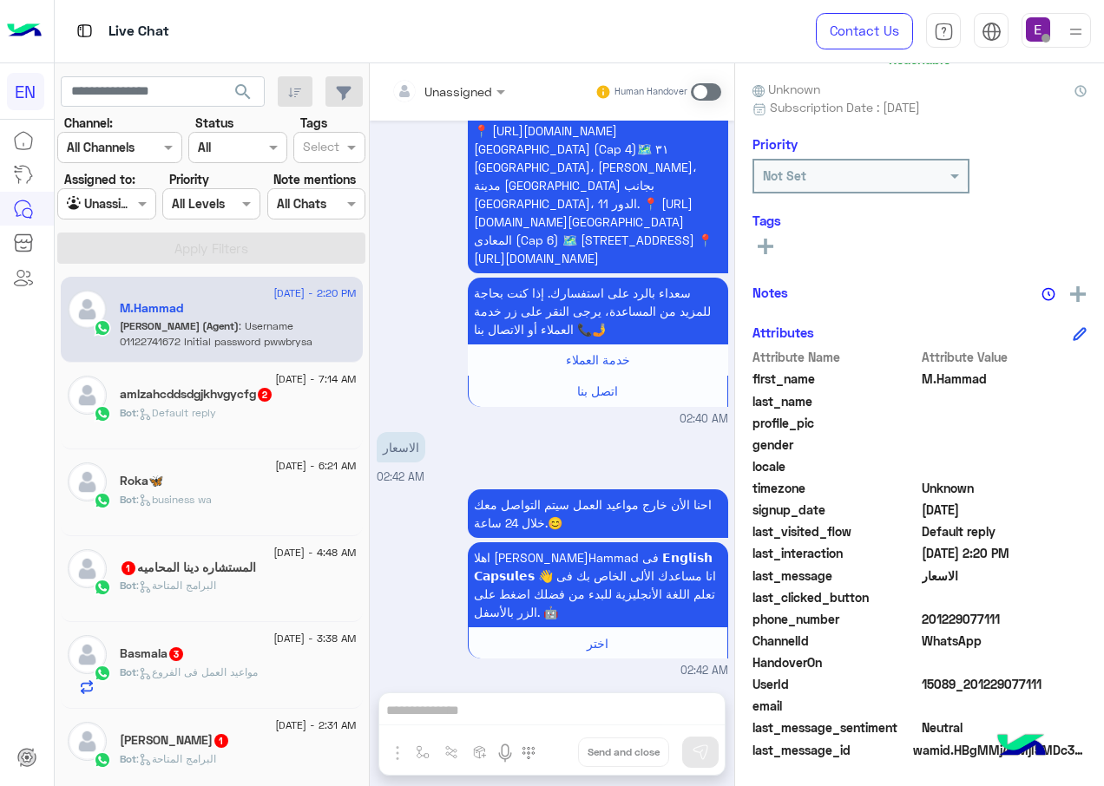
click at [245, 424] on div "Bot : Default reply" at bounding box center [238, 420] width 237 height 30
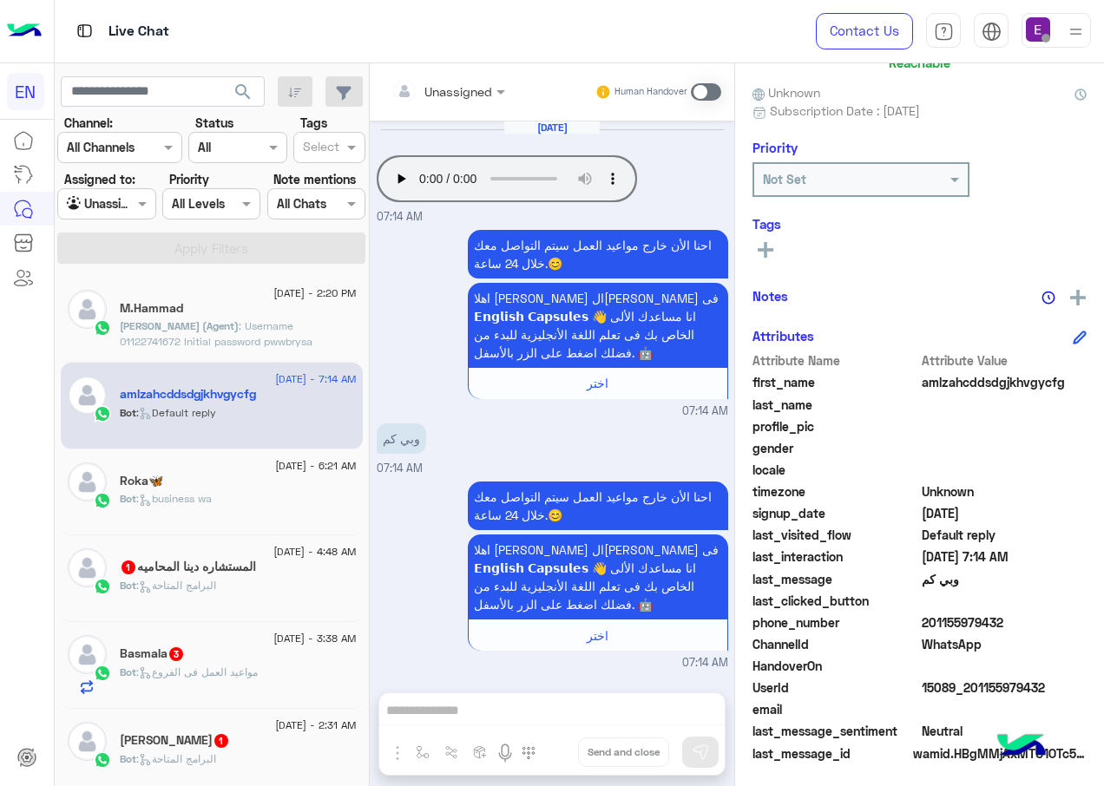
scroll to position [148, 0]
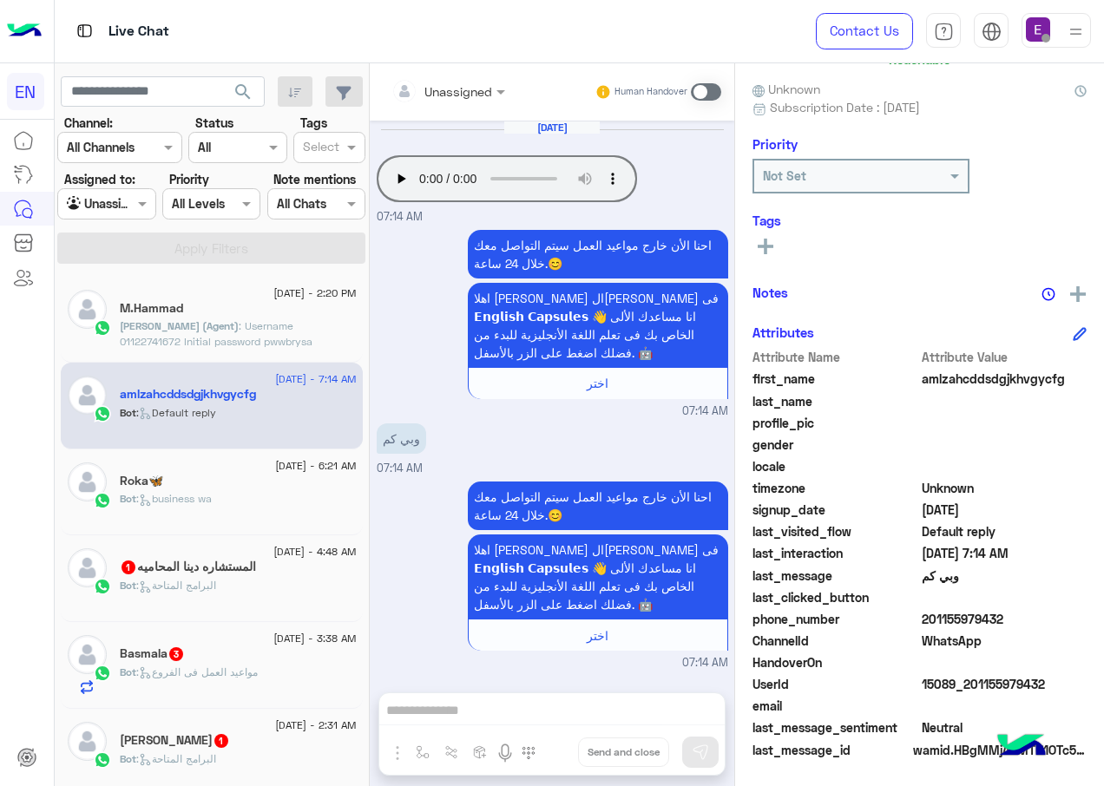
click at [464, 89] on div at bounding box center [448, 91] width 131 height 20
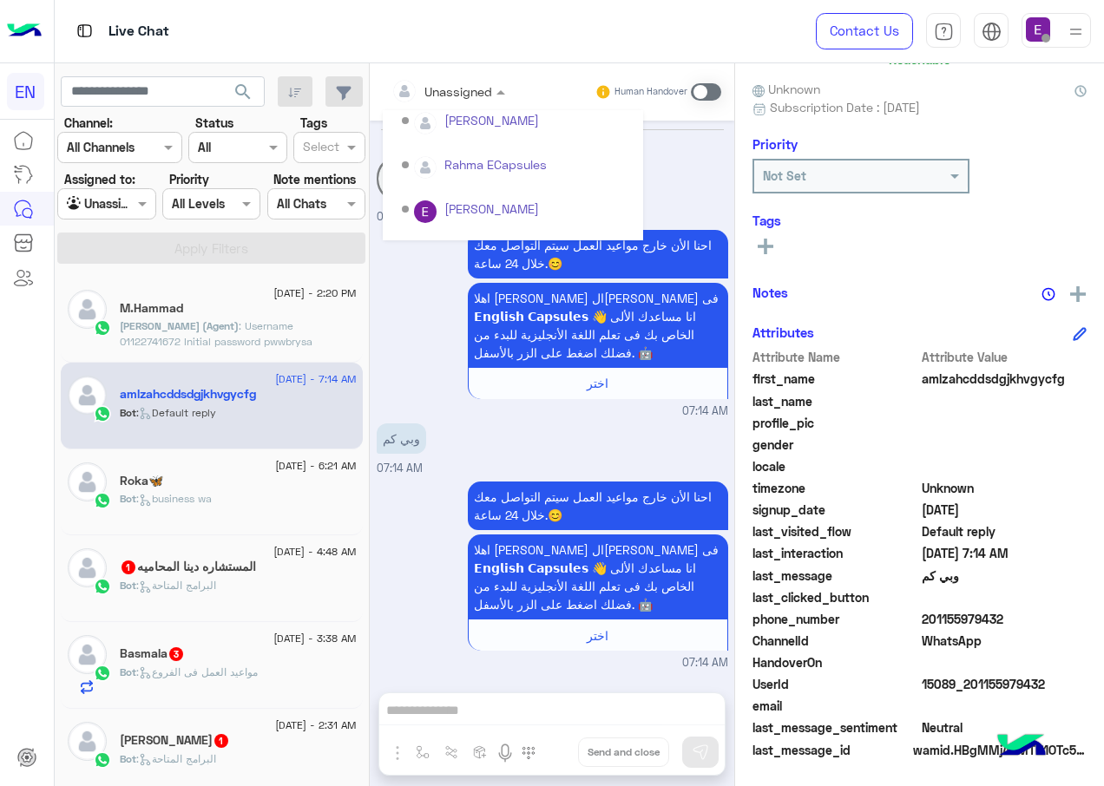
scroll to position [288, 0]
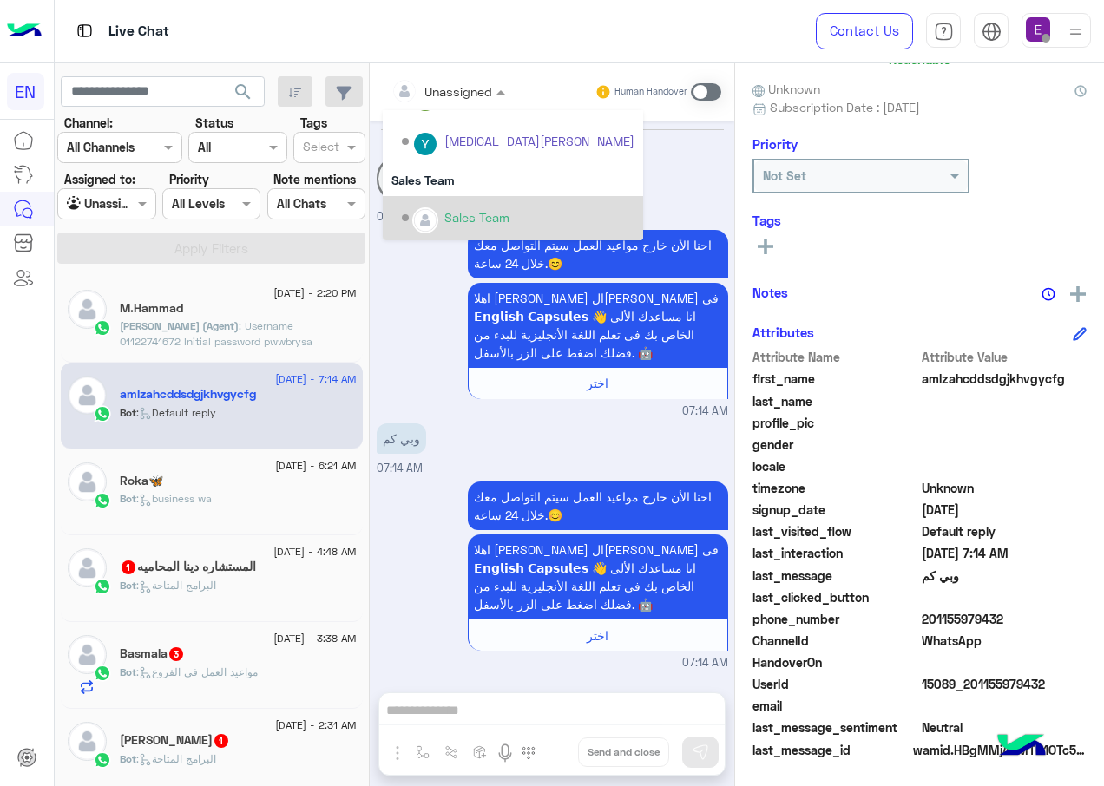
click at [482, 205] on div "Sales Team" at bounding box center [518, 218] width 233 height 30
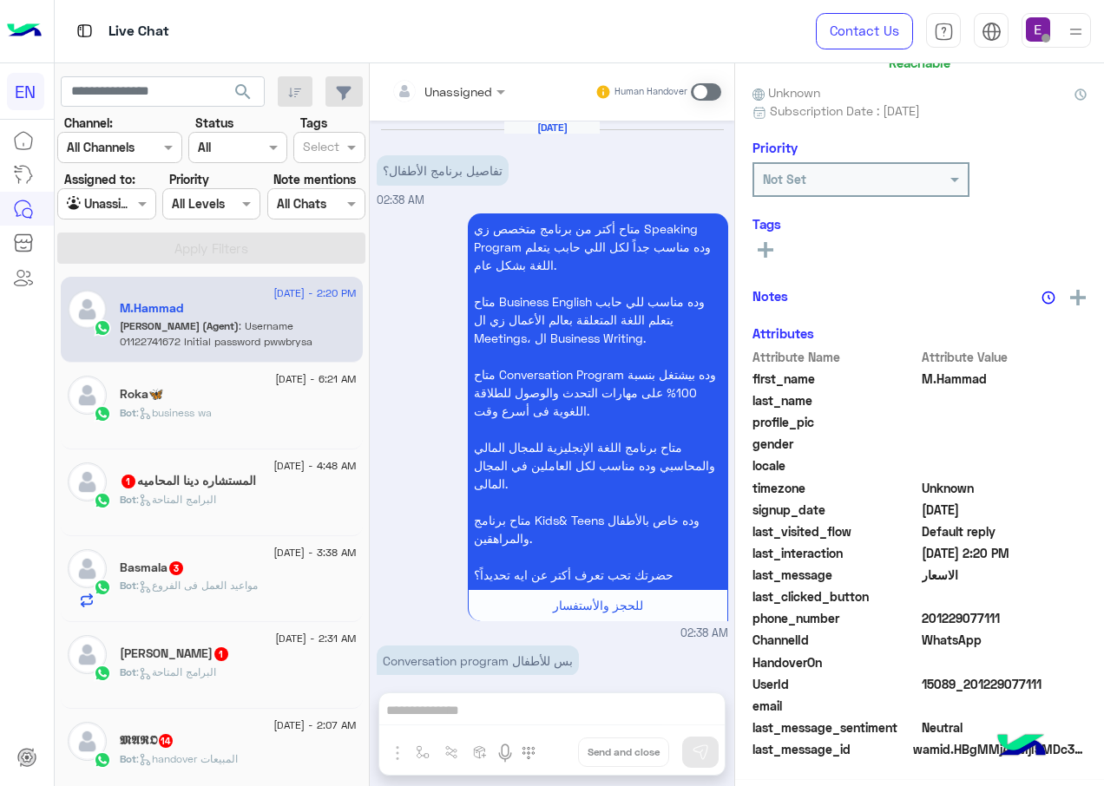
scroll to position [1707, 0]
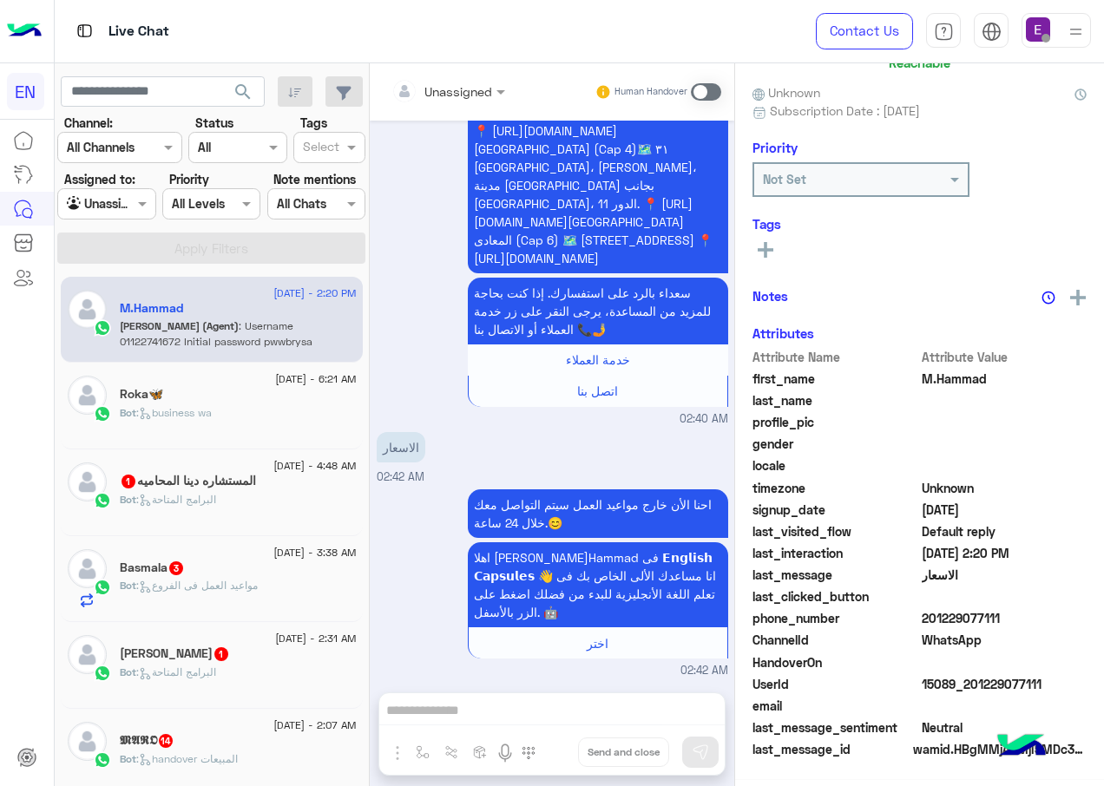
click at [246, 489] on div "المستشاره دينا المحاميه 1" at bounding box center [238, 483] width 237 height 18
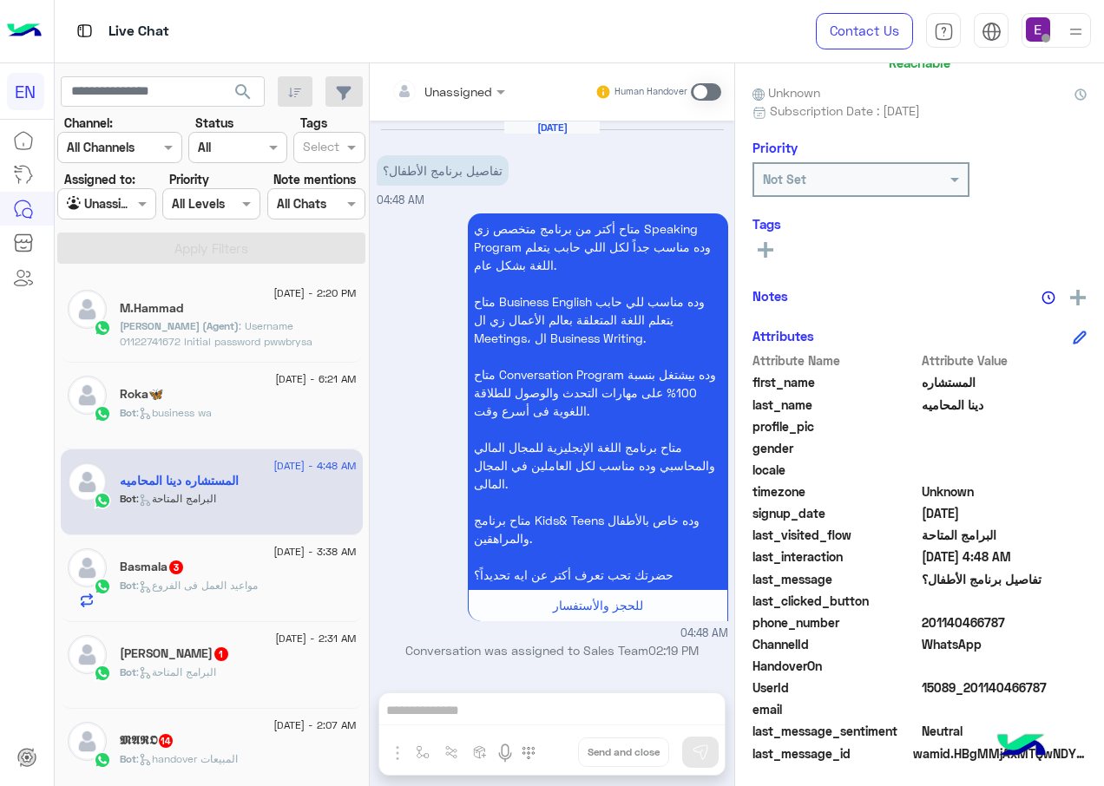
scroll to position [148, 0]
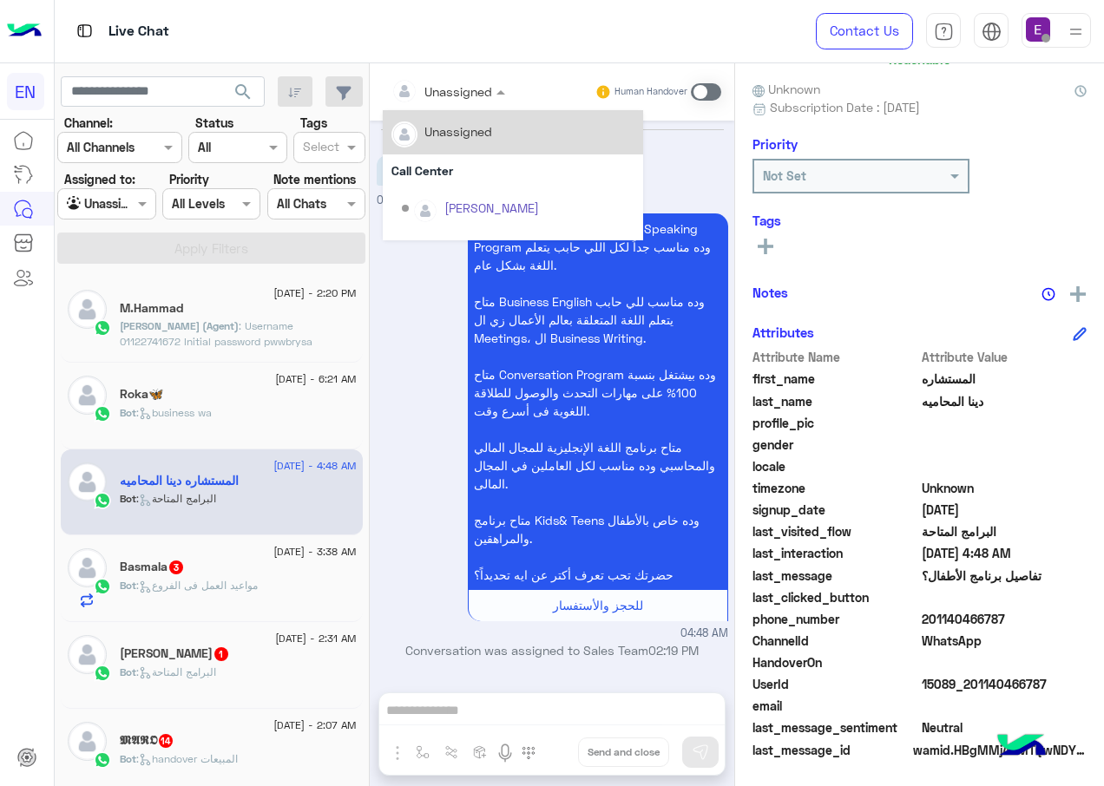
click at [447, 98] on input "text" at bounding box center [426, 91] width 70 height 18
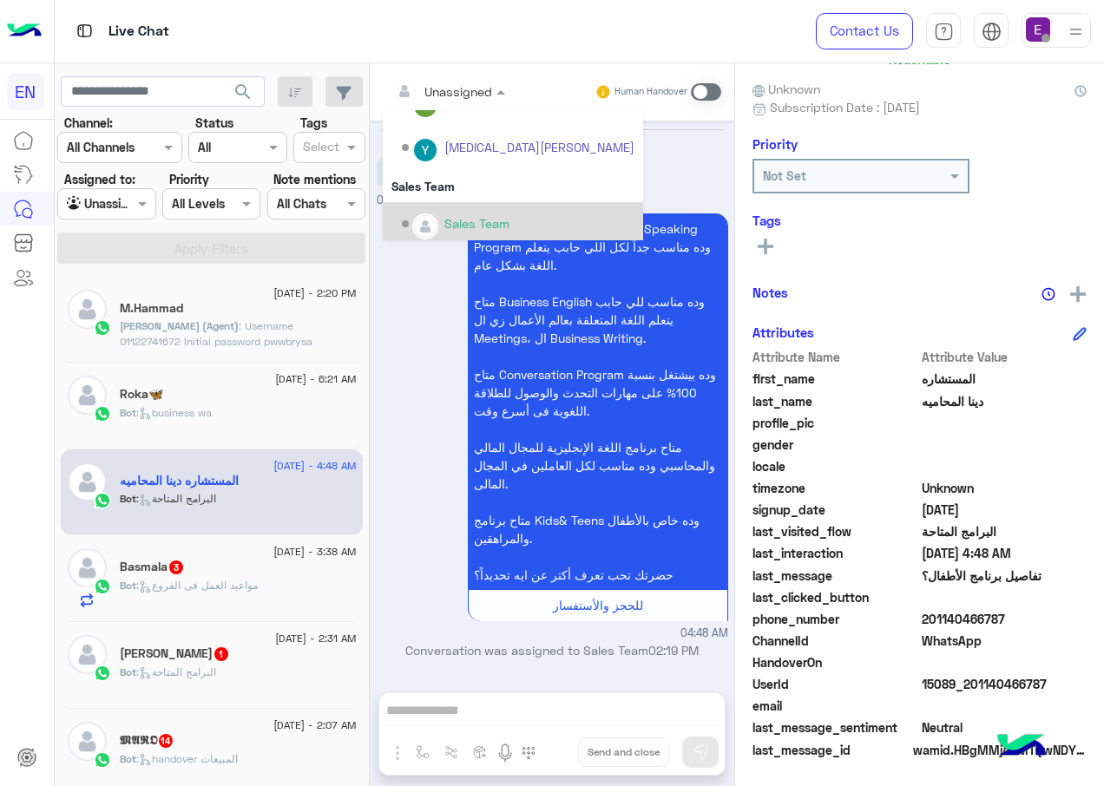
scroll to position [288, 0]
click at [444, 215] on div "Sales Team" at bounding box center [476, 217] width 65 height 18
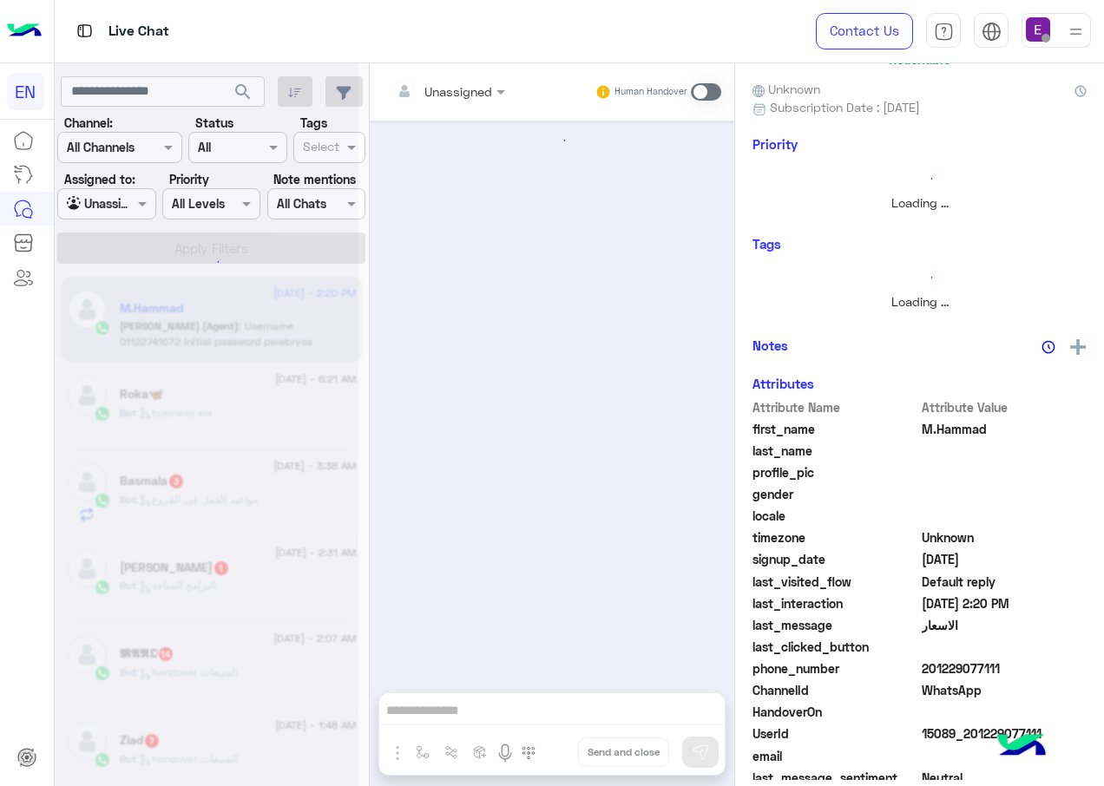
scroll to position [1707, 0]
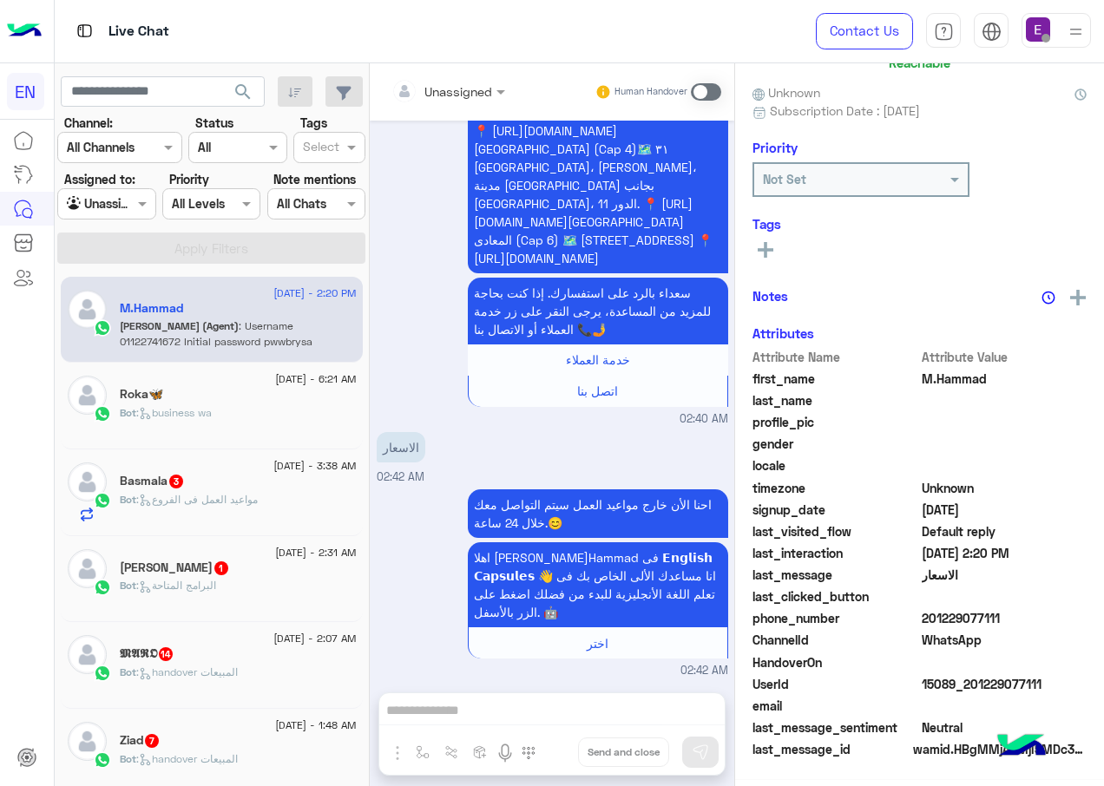
click at [197, 489] on div "Basmala 3" at bounding box center [238, 483] width 237 height 18
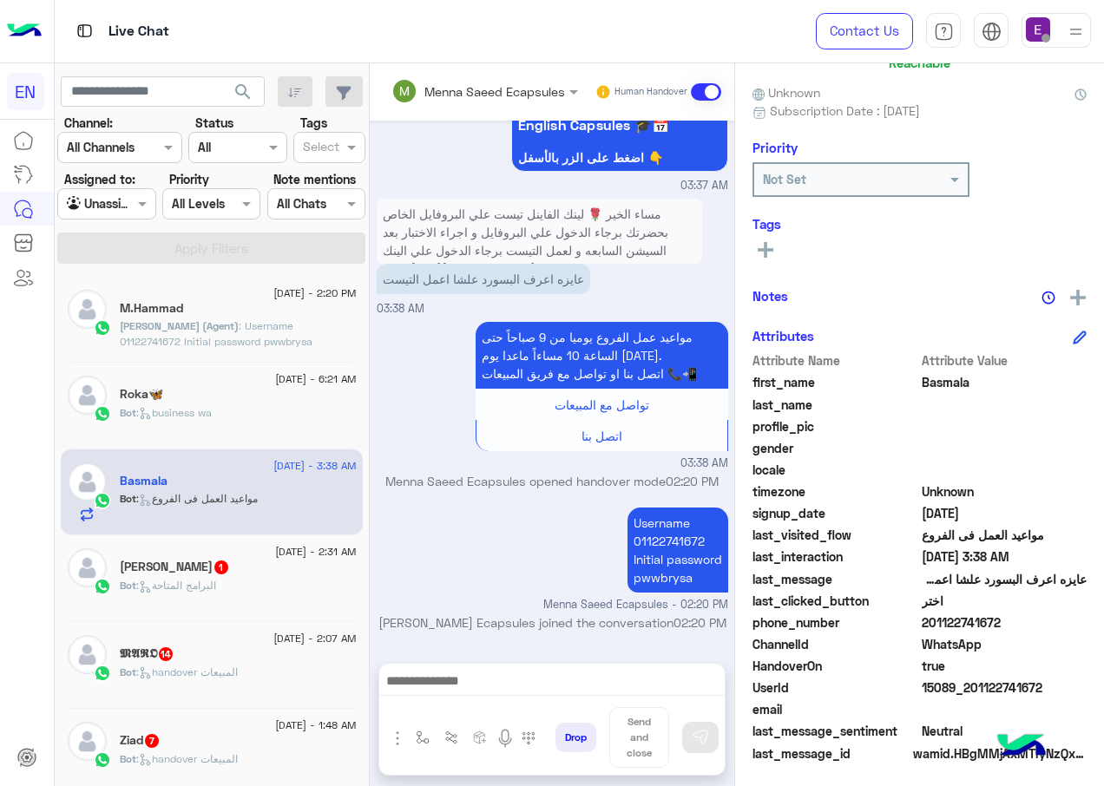
scroll to position [148, 0]
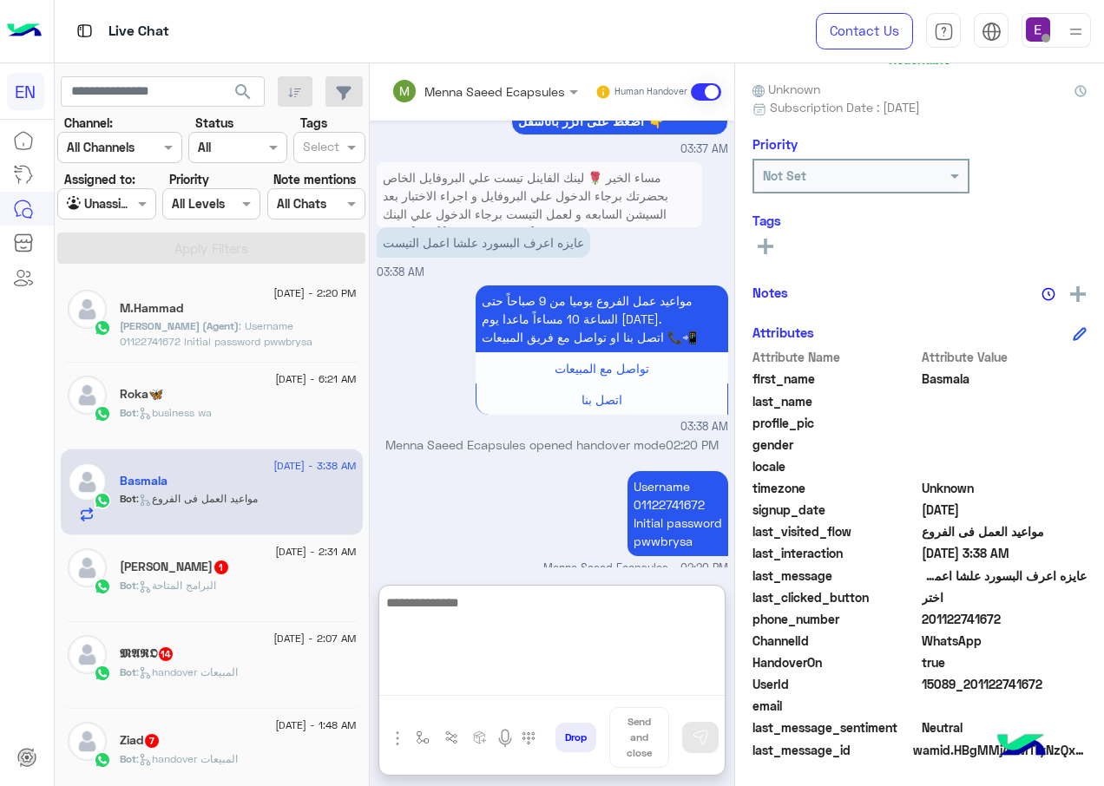
click at [417, 686] on textarea at bounding box center [551, 644] width 345 height 104
paste textarea "**********"
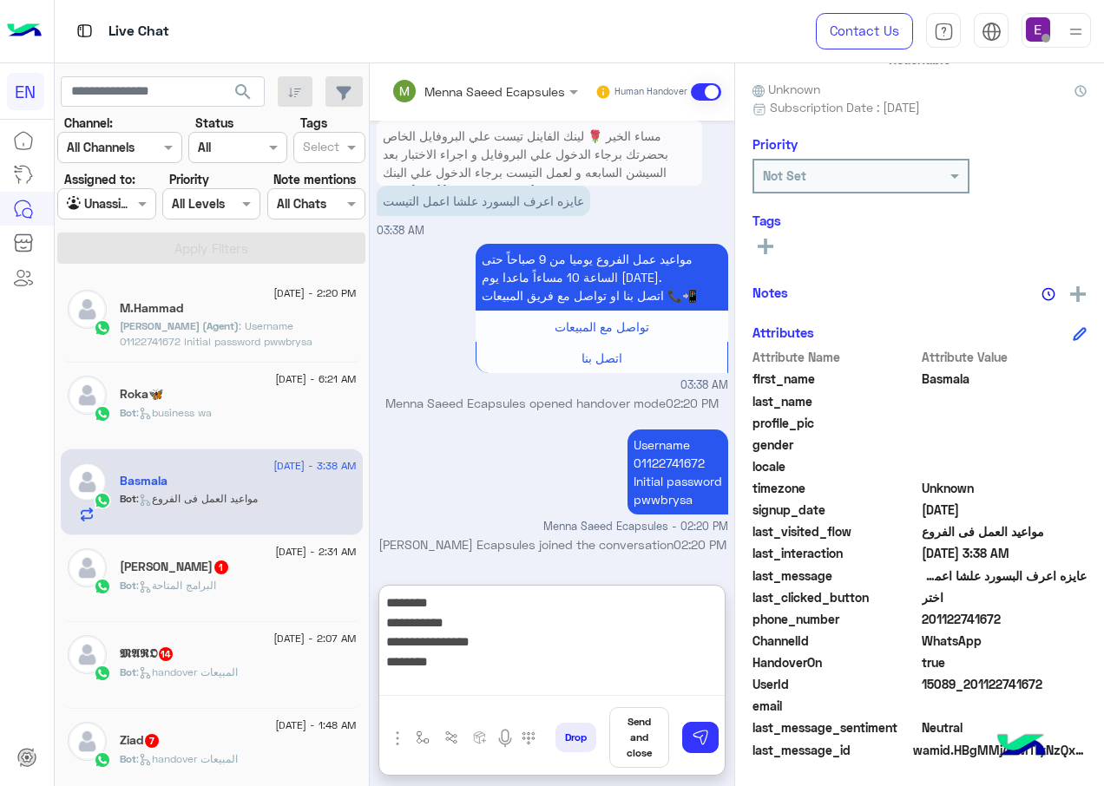
type textarea "**********"
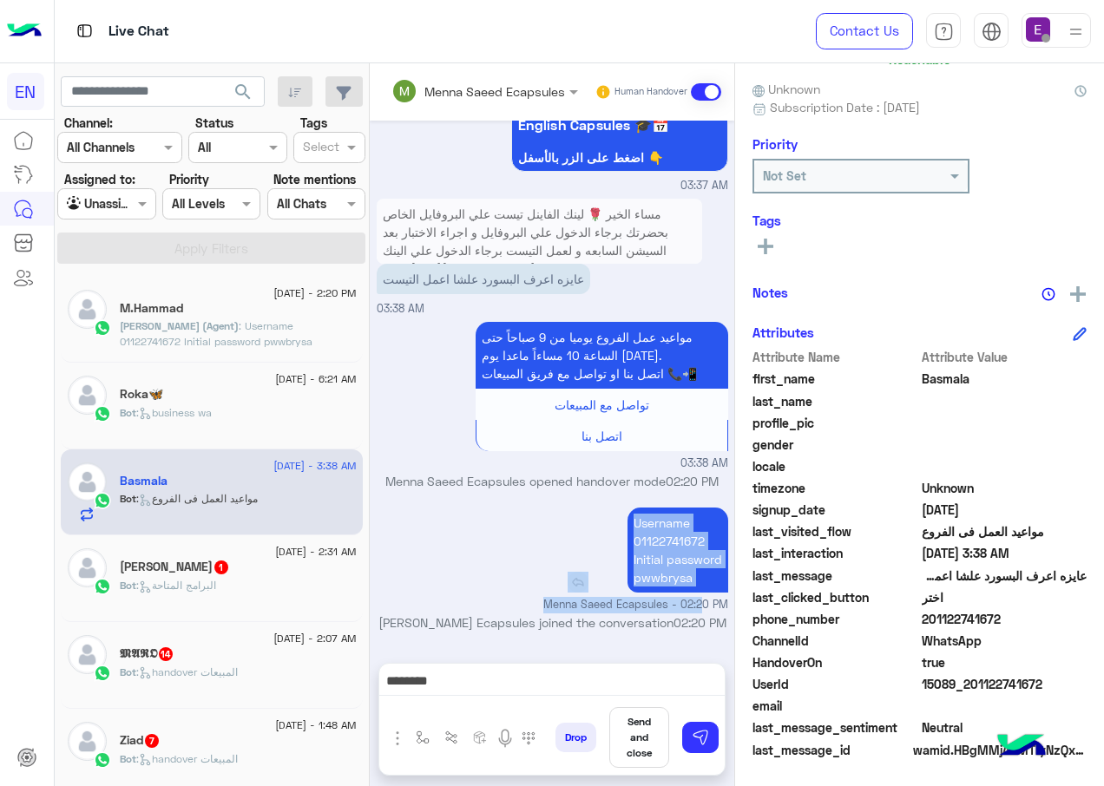
drag, startPoint x: 690, startPoint y: 524, endPoint x: 703, endPoint y: 527, distance: 13.3
click at [703, 527] on div "Username 01122741672 Initial password pwwbrysa Menna Saeed Ecapsules - 02:20 PM" at bounding box center [552, 558] width 351 height 110
click at [199, 602] on div "Bot : البرامج المتاحة" at bounding box center [238, 593] width 237 height 30
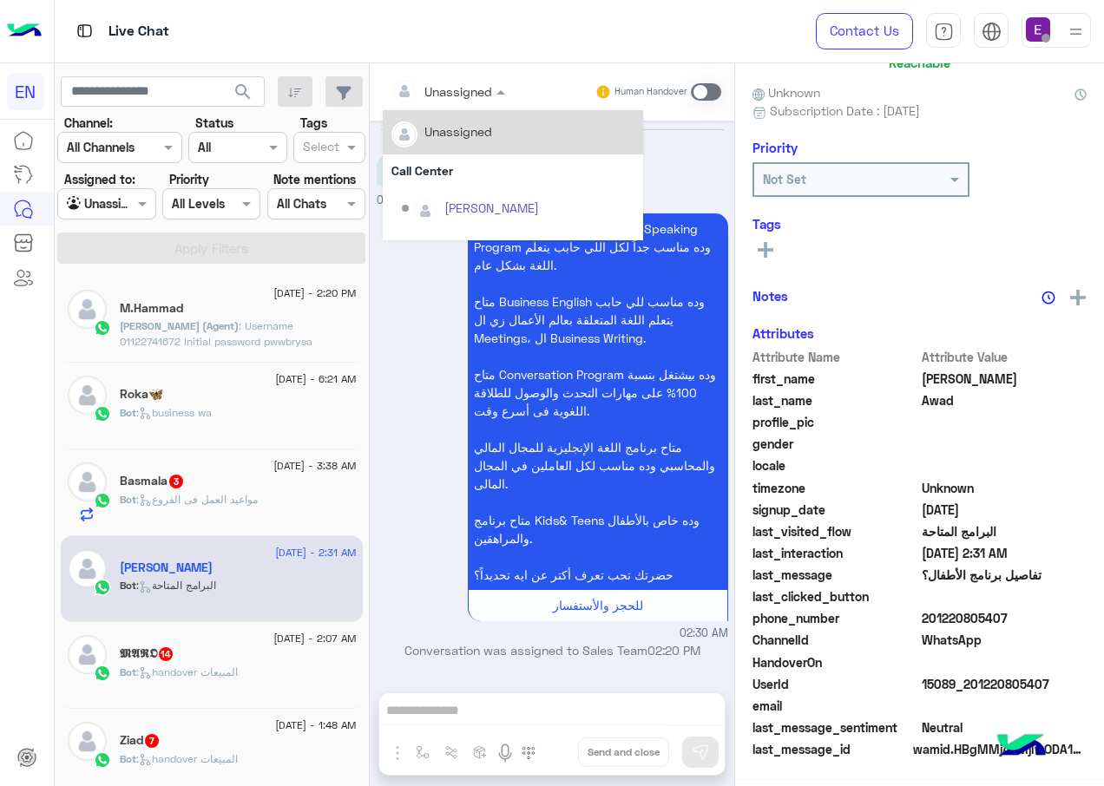
click at [440, 93] on input "text" at bounding box center [426, 91] width 70 height 18
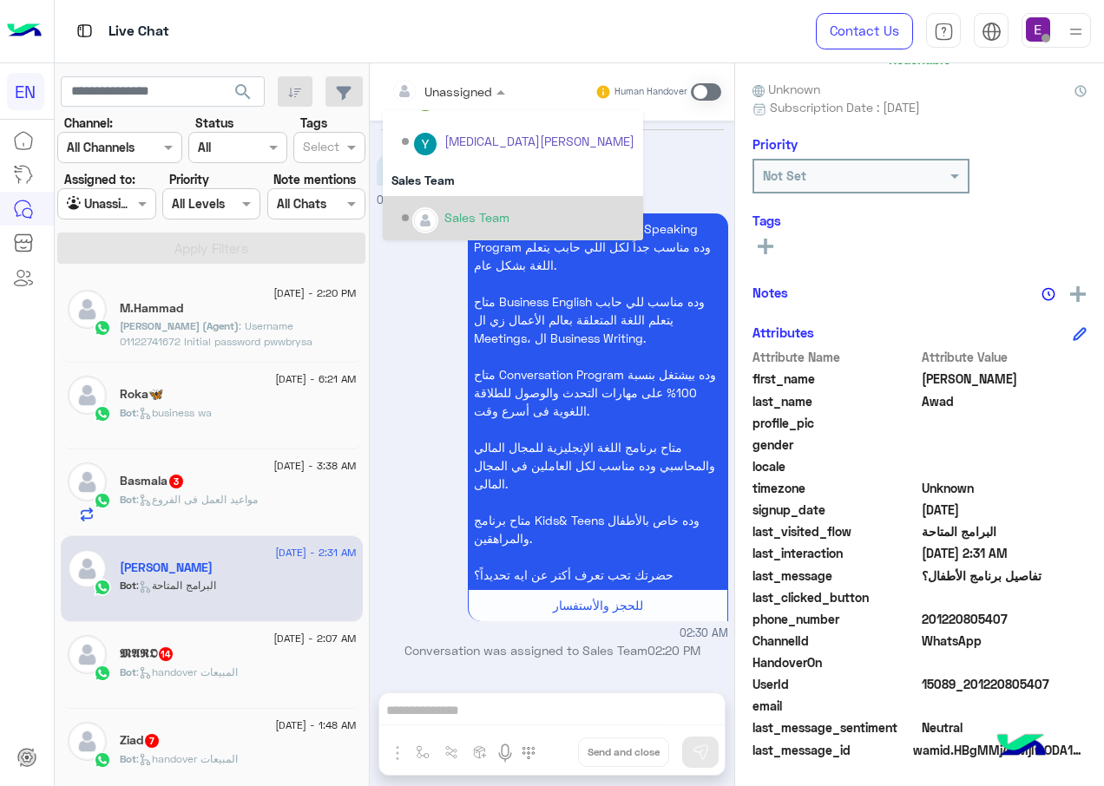
click at [441, 214] on div "Sales Team" at bounding box center [518, 218] width 233 height 30
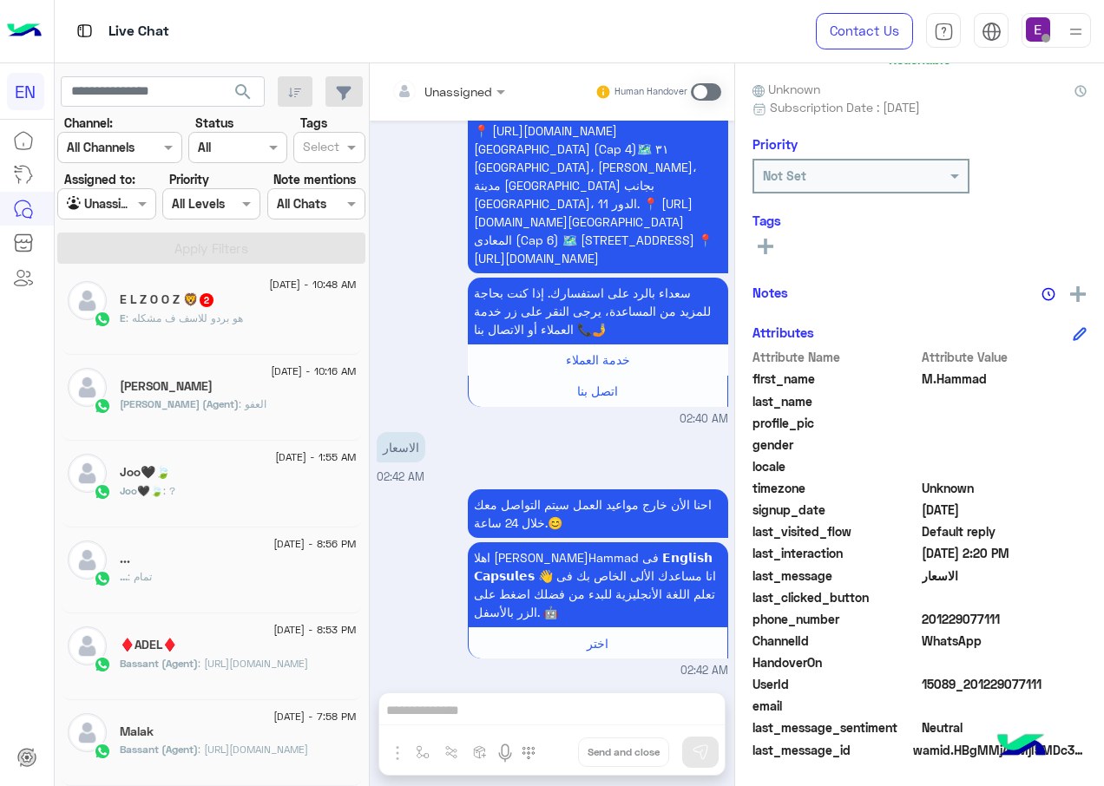
click at [264, 316] on div "E : هو بردو للاسف ف مشكله" at bounding box center [238, 326] width 237 height 30
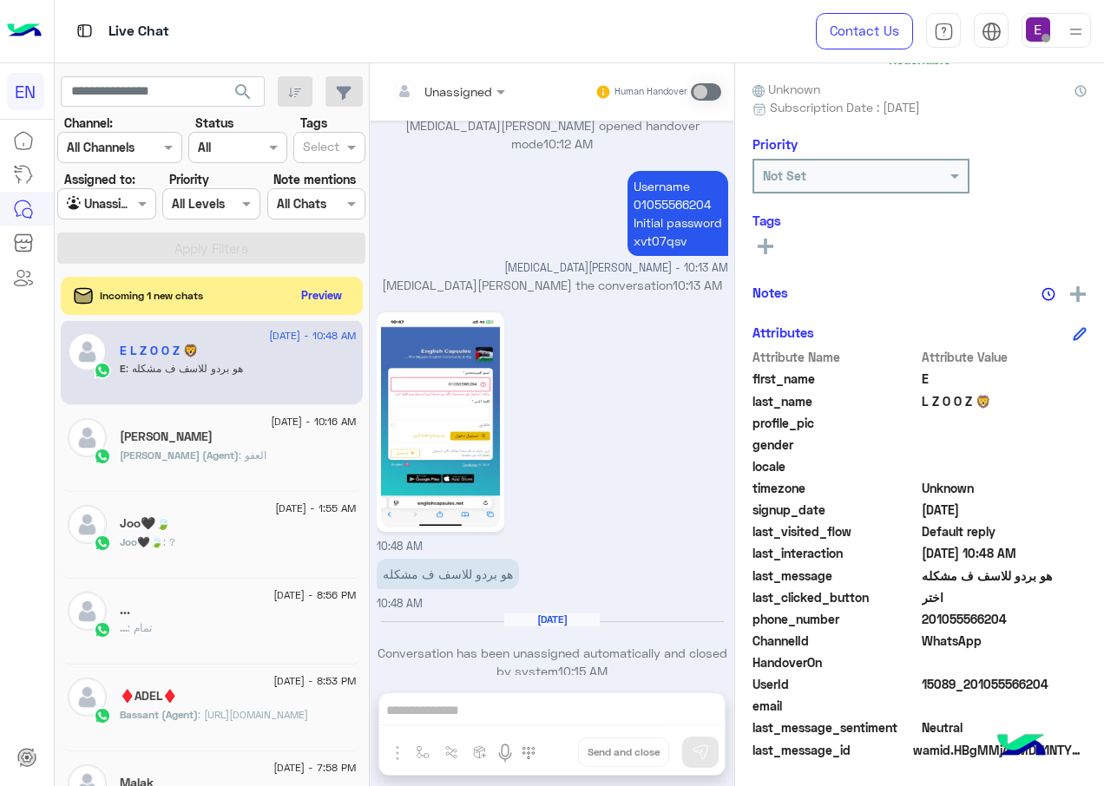
click at [500, 395] on img at bounding box center [440, 422] width 119 height 211
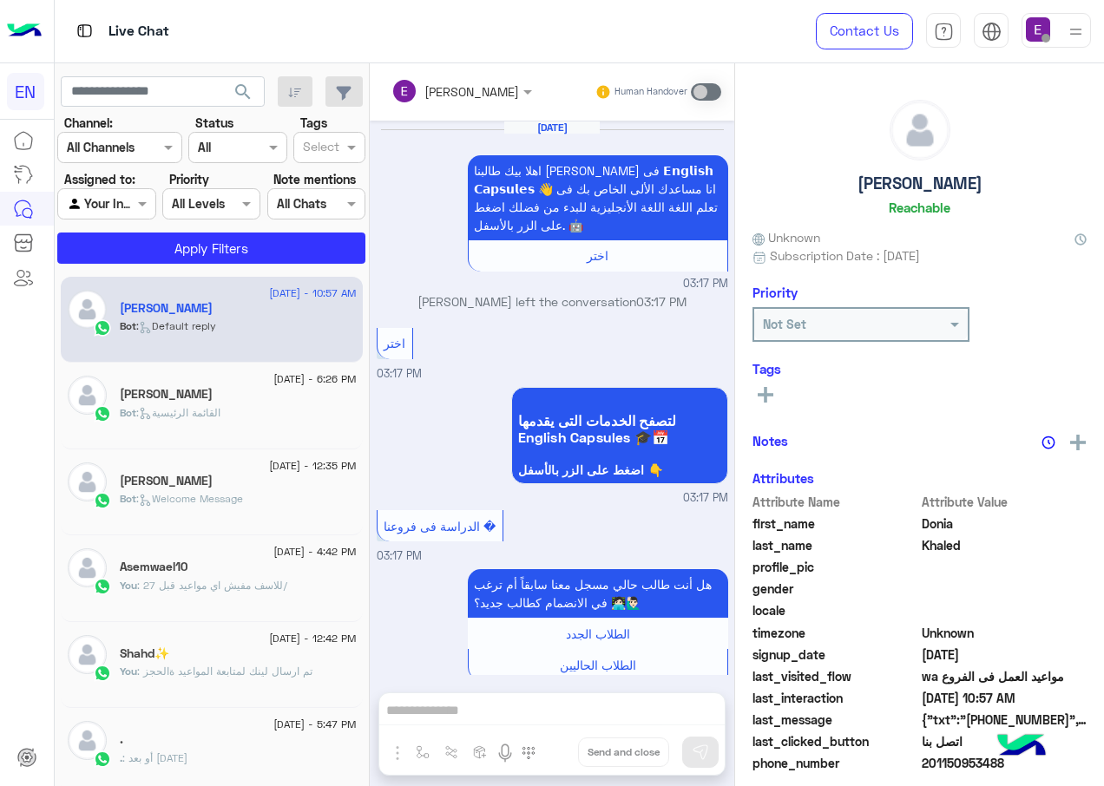
scroll to position [1623, 0]
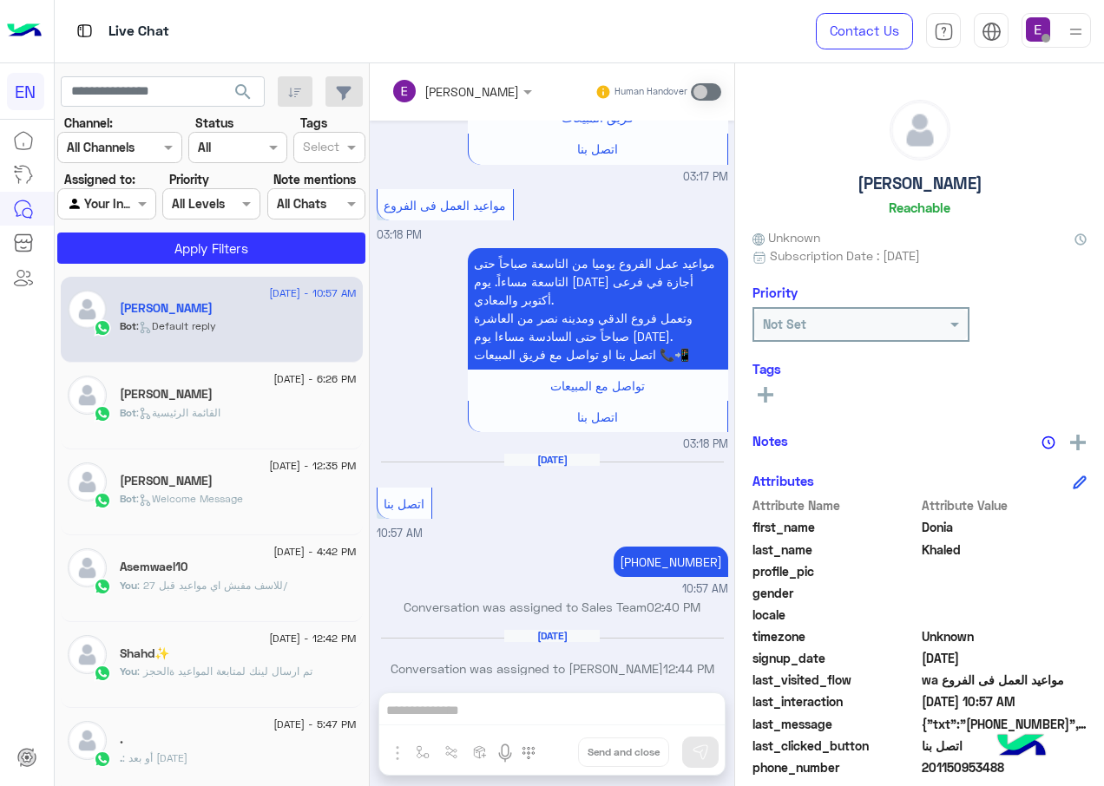
click at [88, 214] on div "Agent Filter Your Inbox" at bounding box center [106, 203] width 98 height 31
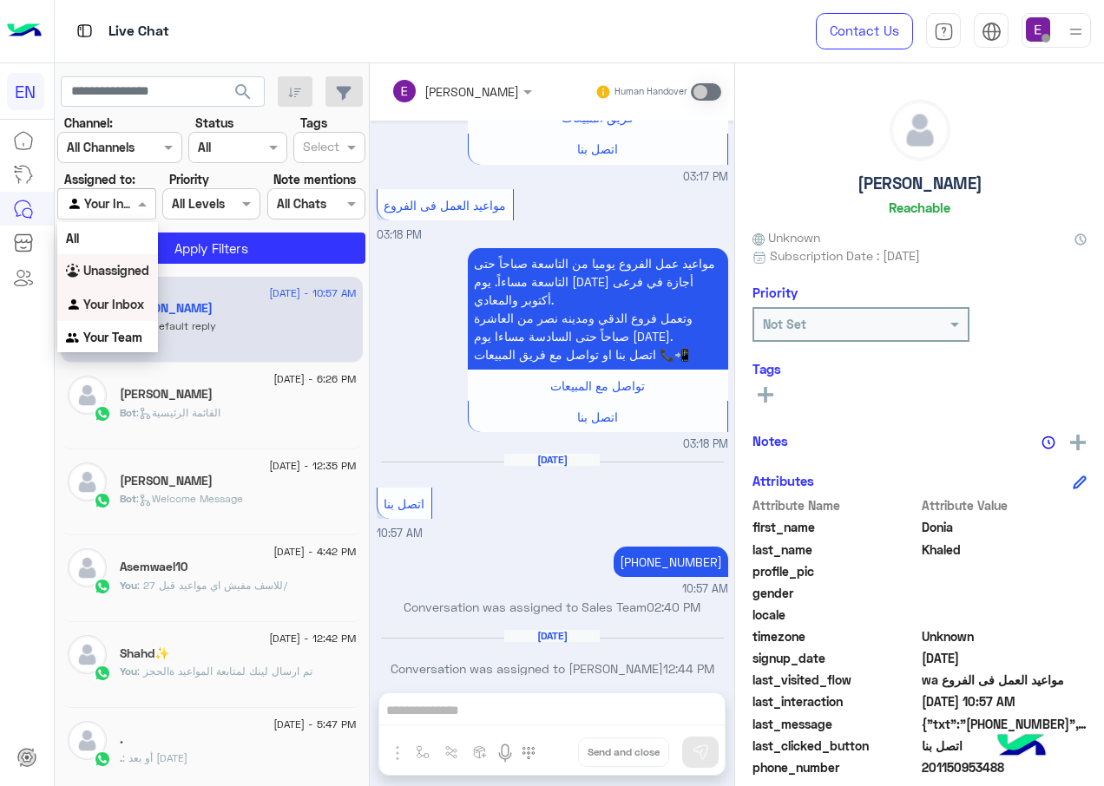
click at [93, 269] on b "Unassigned" at bounding box center [116, 270] width 66 height 15
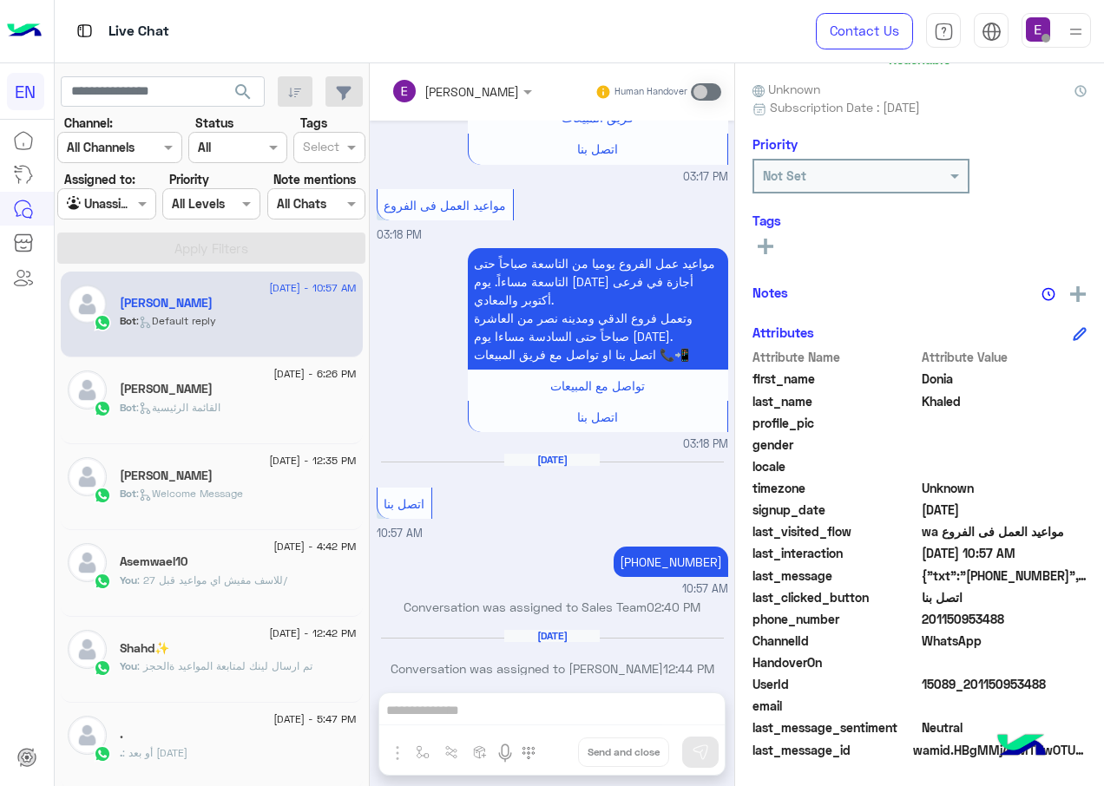
scroll to position [0, 0]
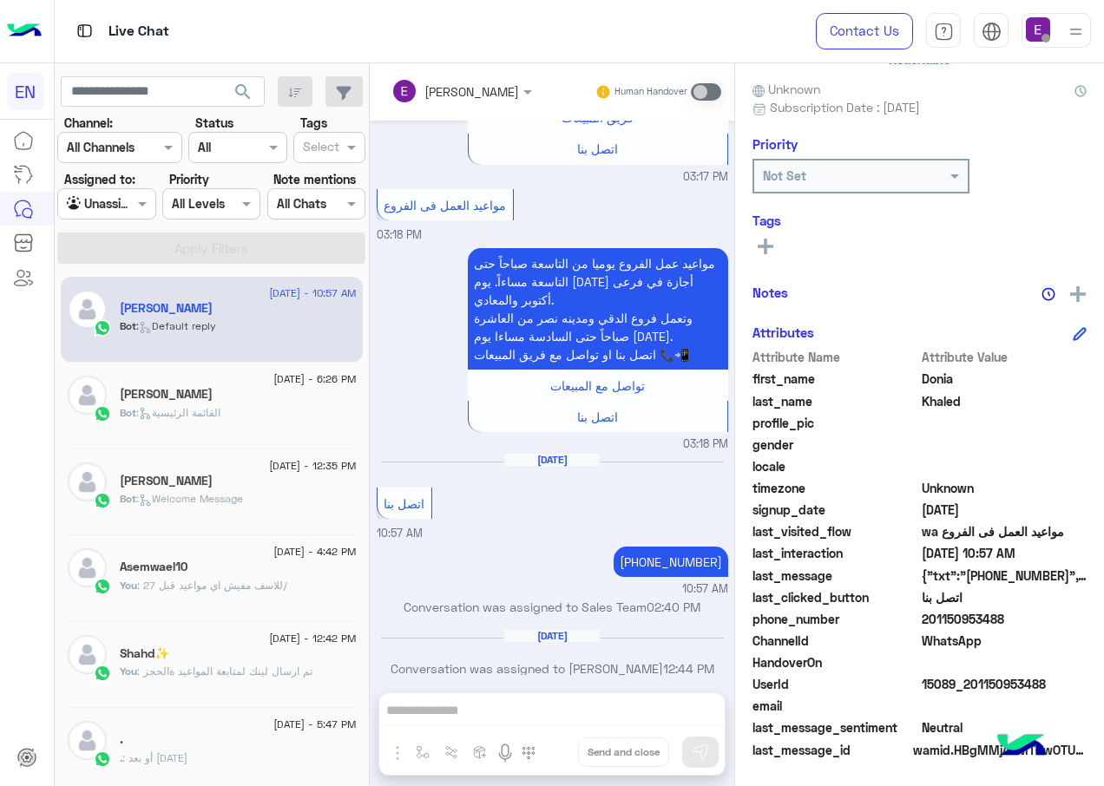
click at [91, 213] on div "Agent Filter Unassigned" at bounding box center [106, 203] width 98 height 31
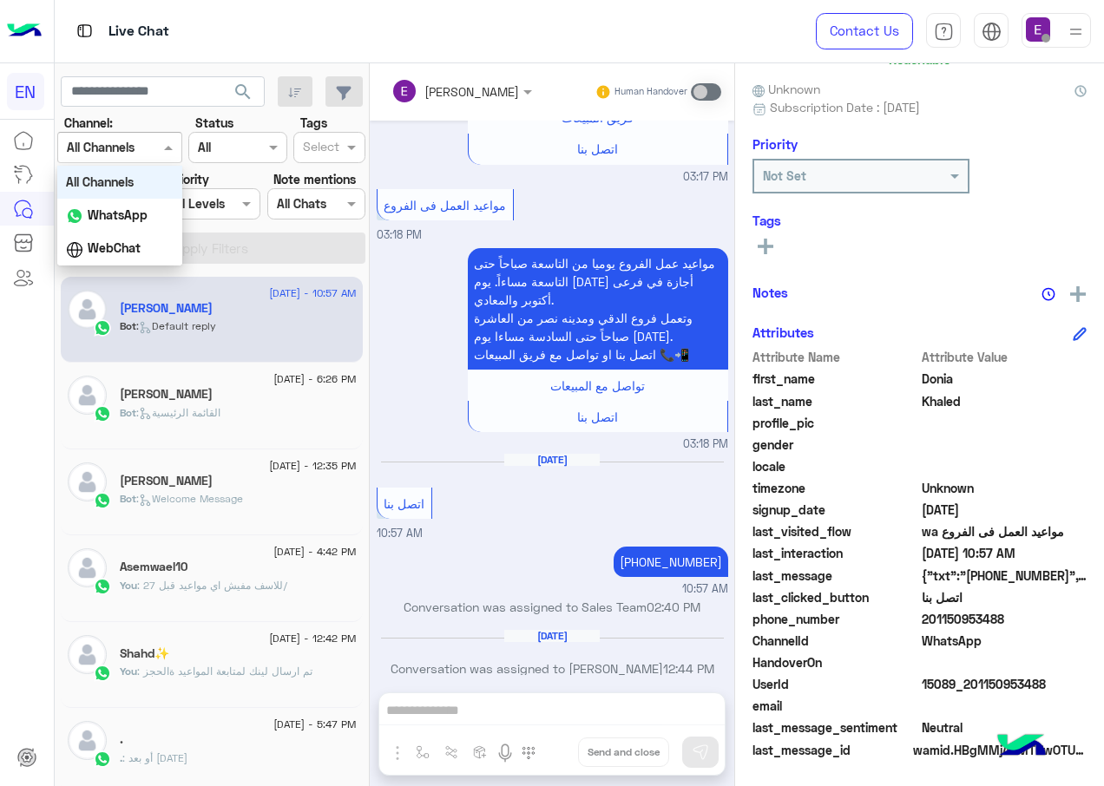
click at [142, 158] on div "Channel All Channels" at bounding box center [119, 147] width 125 height 31
click at [123, 207] on b "WhatsApp" at bounding box center [118, 214] width 60 height 15
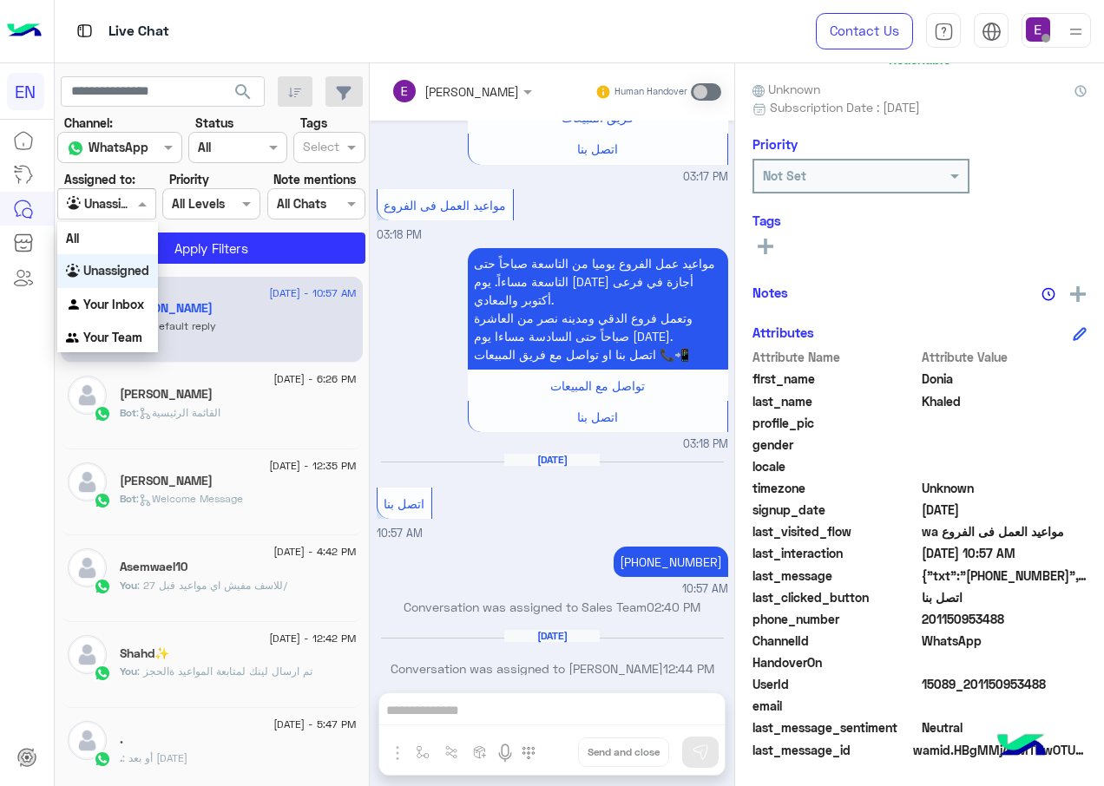
click at [123, 207] on div at bounding box center [106, 204] width 96 height 20
click at [136, 276] on b "Unassigned" at bounding box center [116, 270] width 66 height 15
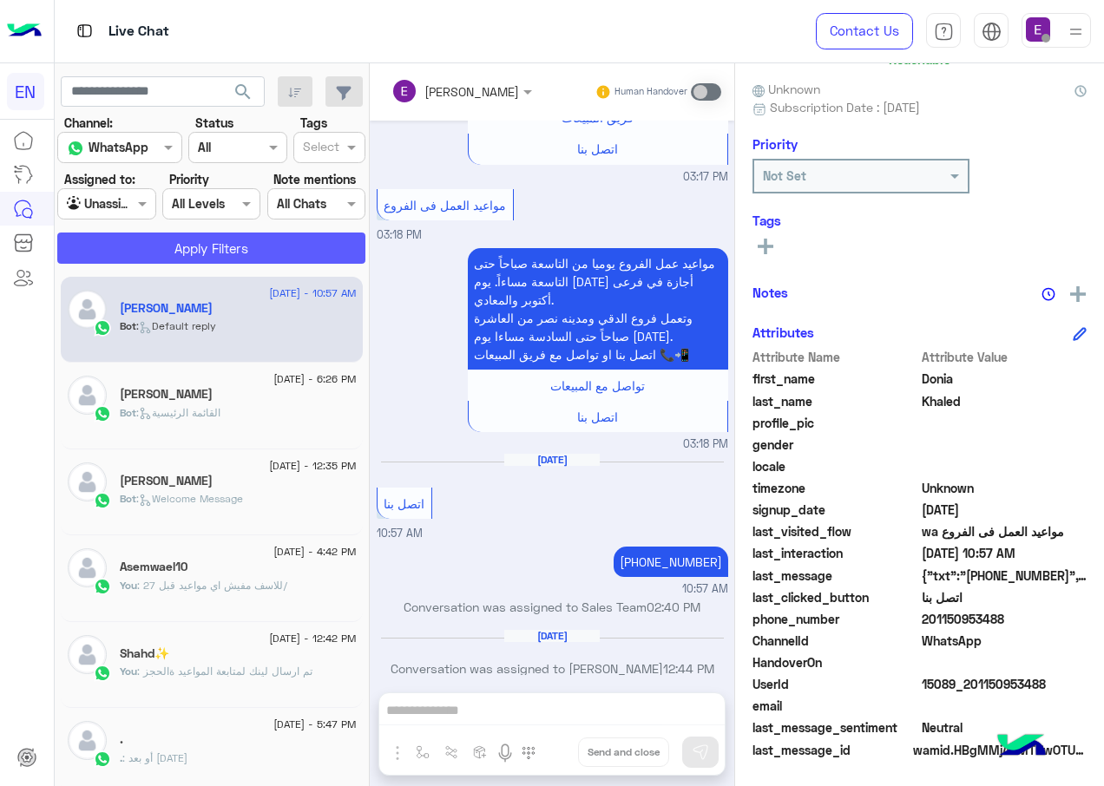
click at [247, 255] on button "Apply Filters" at bounding box center [211, 248] width 308 height 31
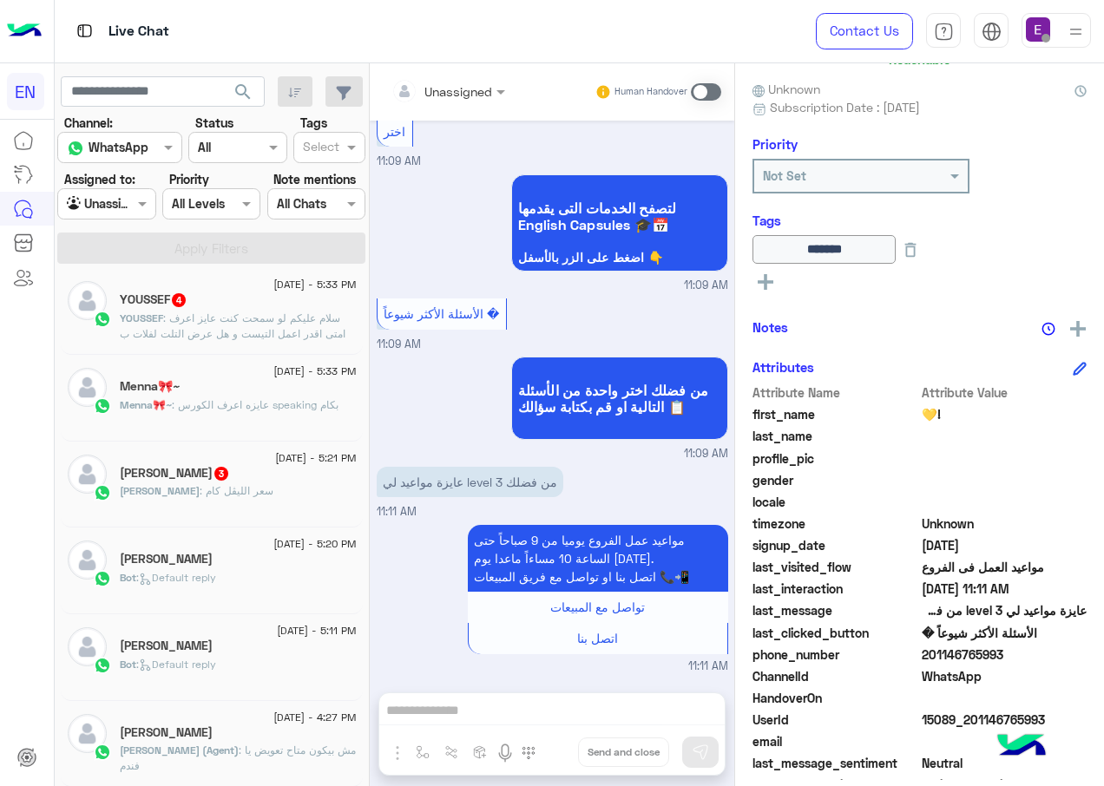
scroll to position [9, 0]
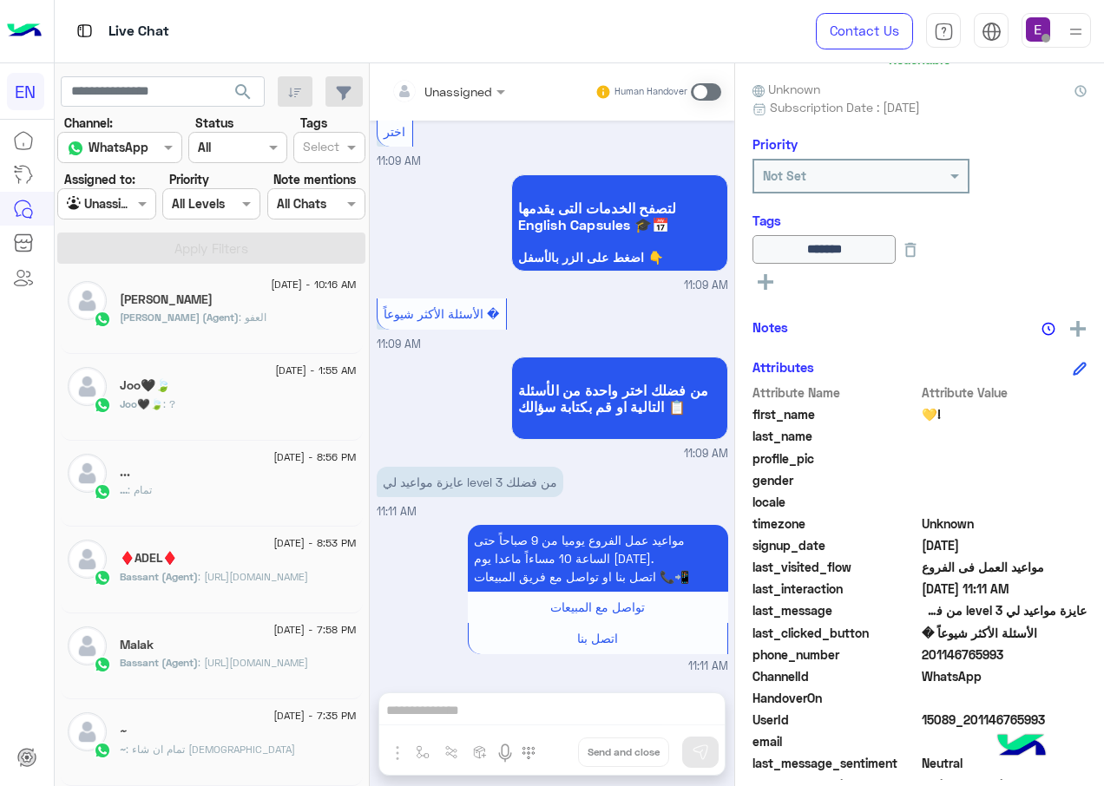
click at [450, 37] on div "Live Chat" at bounding box center [404, 31] width 699 height 62
